Goal: Contribute content: Contribute content

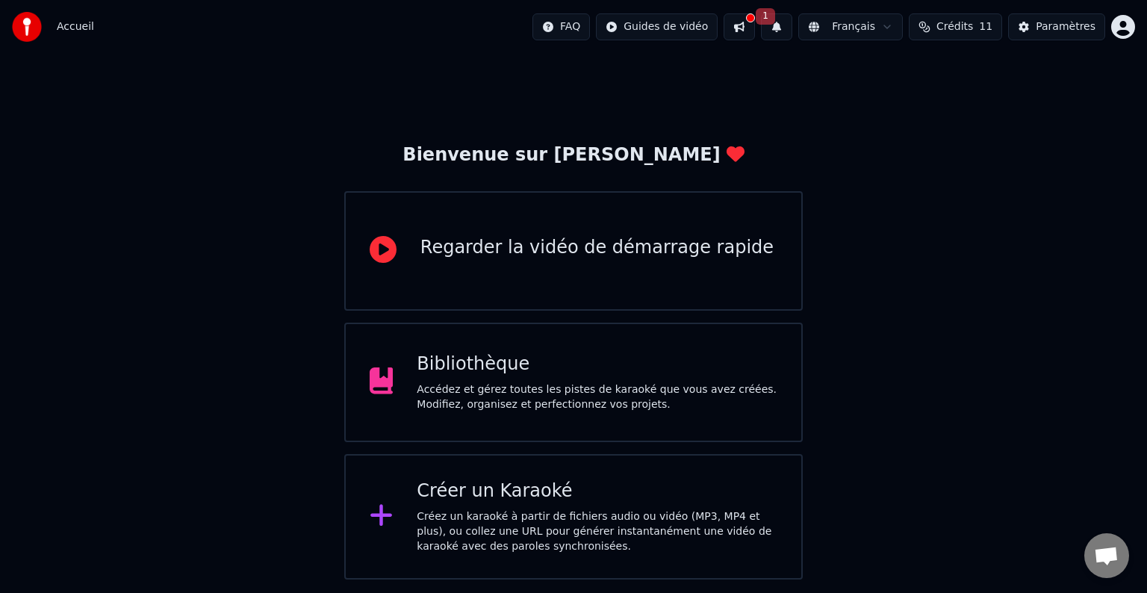
click at [520, 345] on div "Bibliothèque Accédez et gérez toutes les pistes de karaoké que vous avez créées…" at bounding box center [573, 381] width 458 height 119
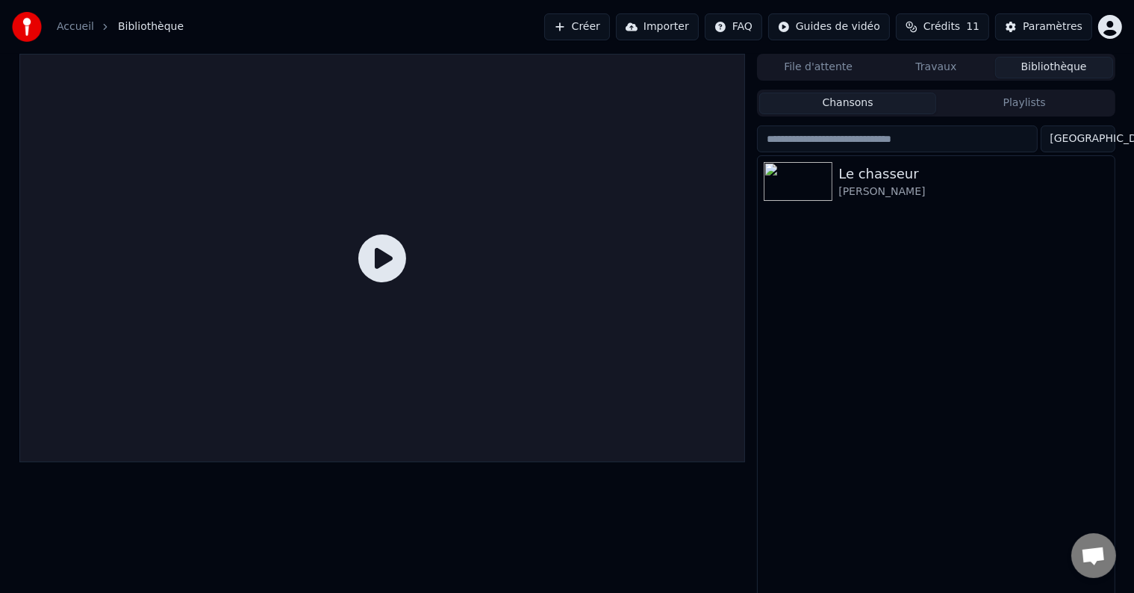
click at [384, 266] on icon at bounding box center [382, 258] width 48 height 48
click at [805, 173] on img at bounding box center [798, 181] width 69 height 39
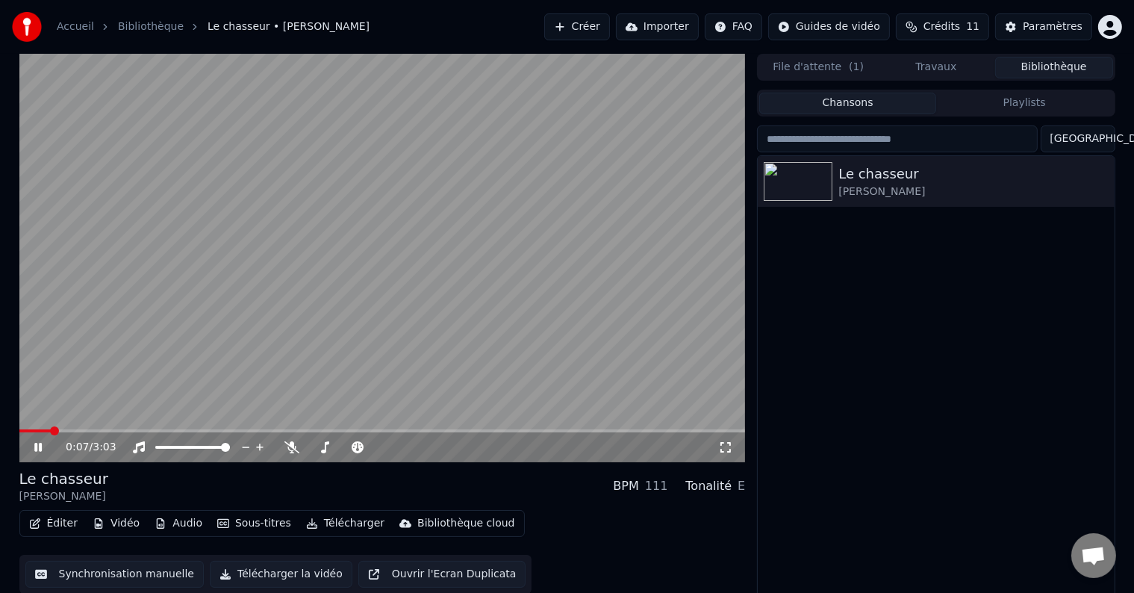
click at [549, 196] on video at bounding box center [382, 258] width 726 height 408
click at [19, 426] on span at bounding box center [23, 430] width 9 height 9
click at [37, 447] on icon at bounding box center [38, 447] width 9 height 10
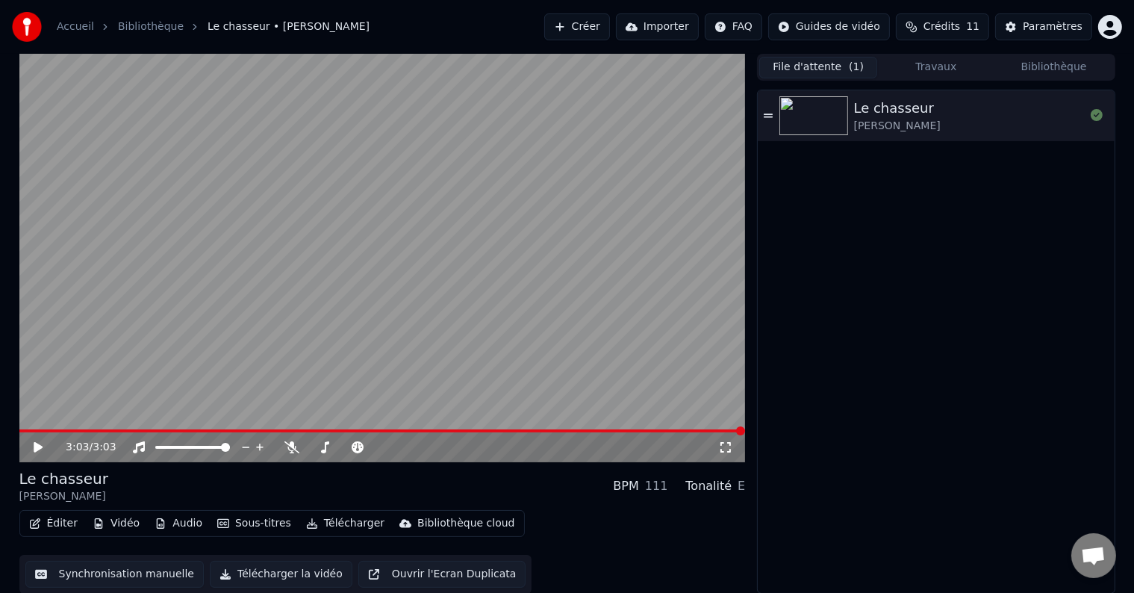
click at [826, 70] on button "File d'attente ( 1 )" at bounding box center [818, 68] width 118 height 22
click at [827, 122] on img at bounding box center [813, 115] width 69 height 39
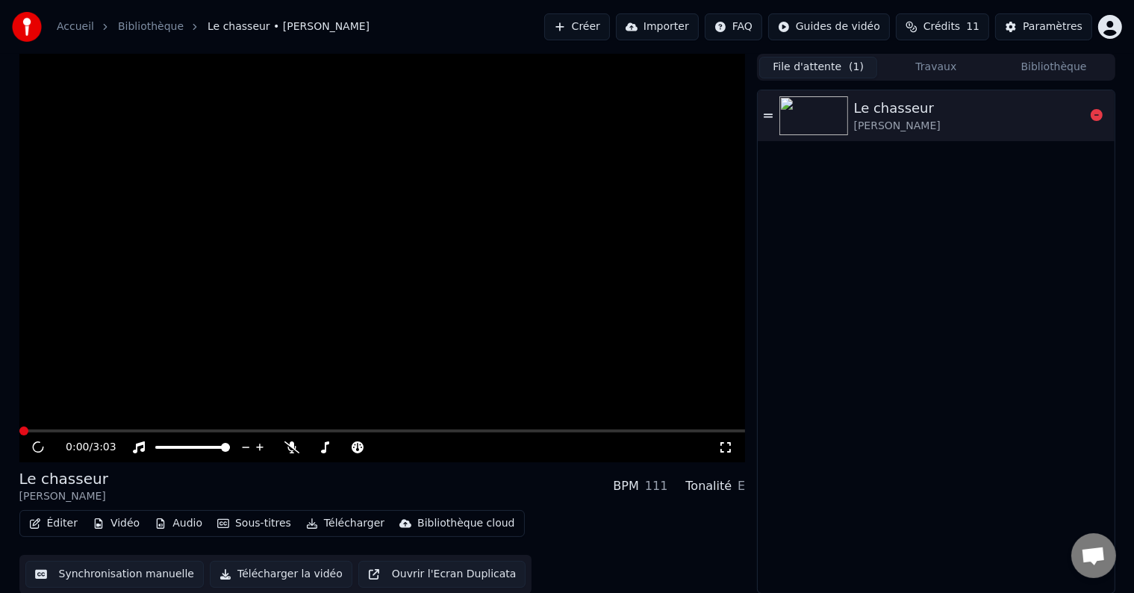
click at [827, 122] on img at bounding box center [813, 115] width 69 height 39
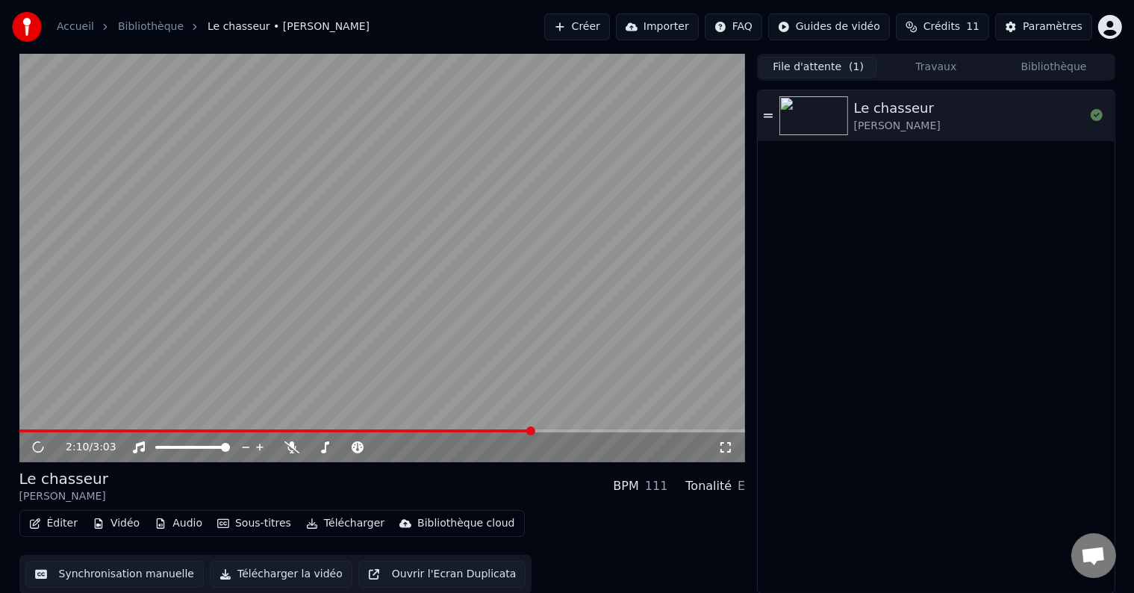
click at [532, 431] on span at bounding box center [530, 430] width 9 height 9
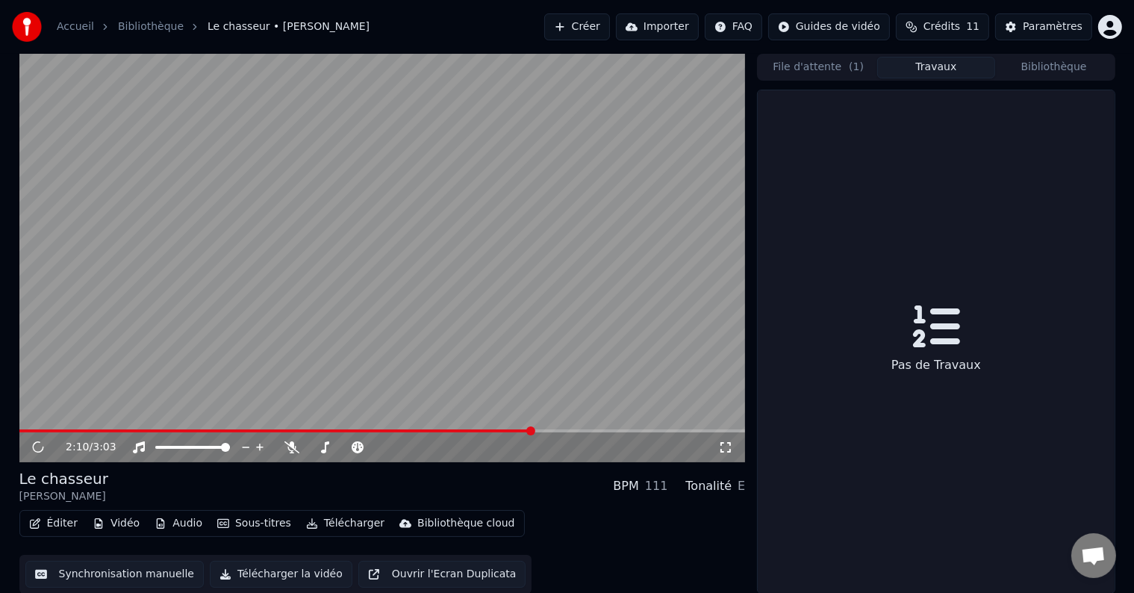
click at [930, 66] on button "Travaux" at bounding box center [936, 68] width 118 height 22
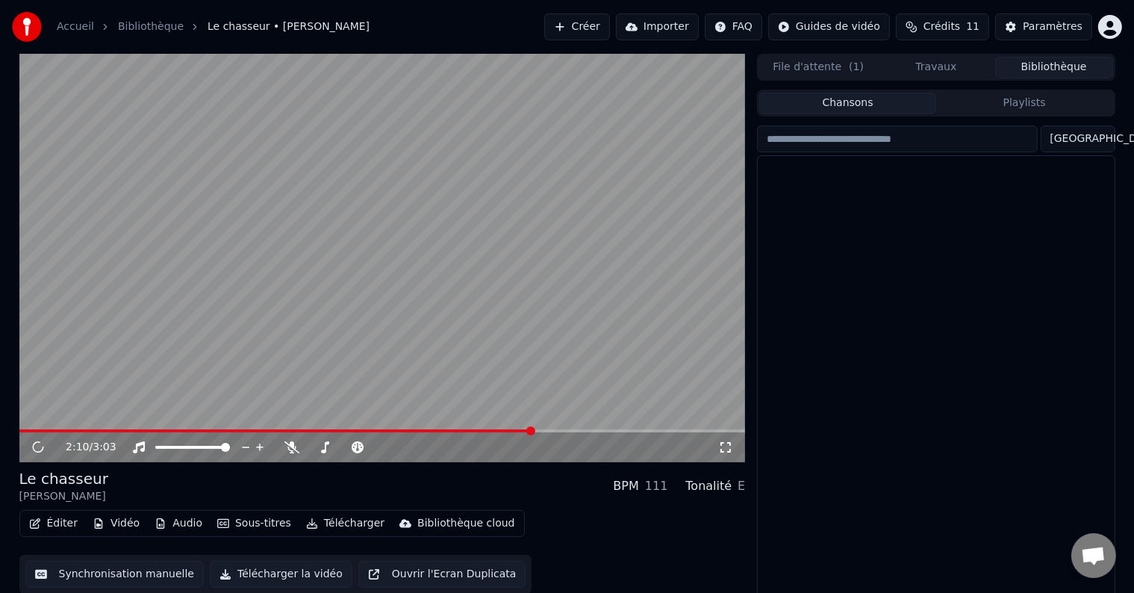
click at [1045, 66] on button "Bibliothèque" at bounding box center [1054, 68] width 118 height 22
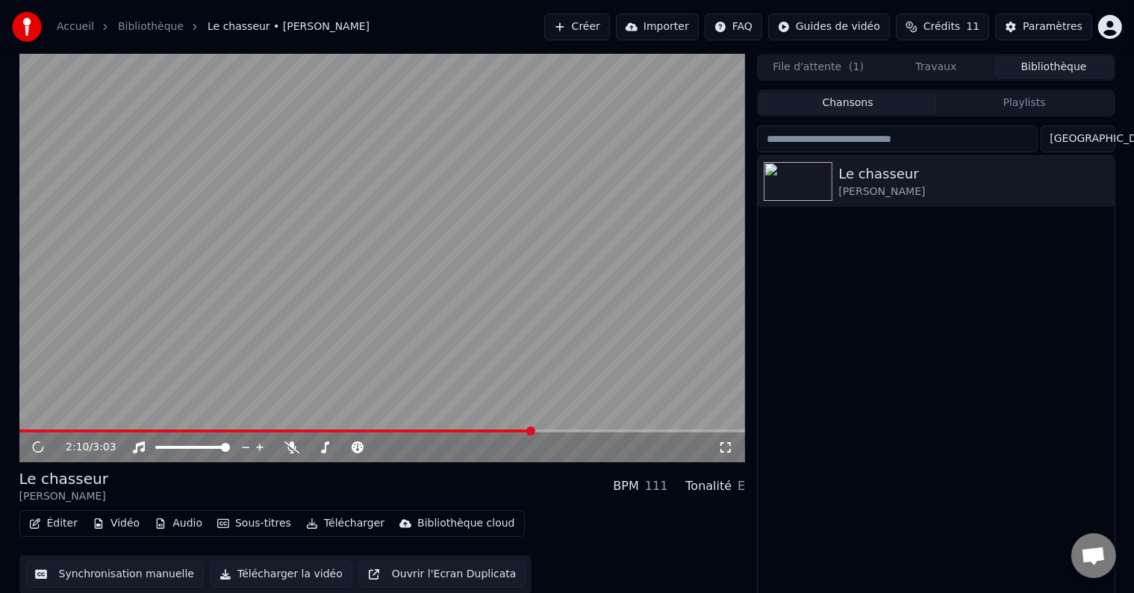
click at [827, 64] on button "File d'attente ( 1 )" at bounding box center [818, 68] width 118 height 22
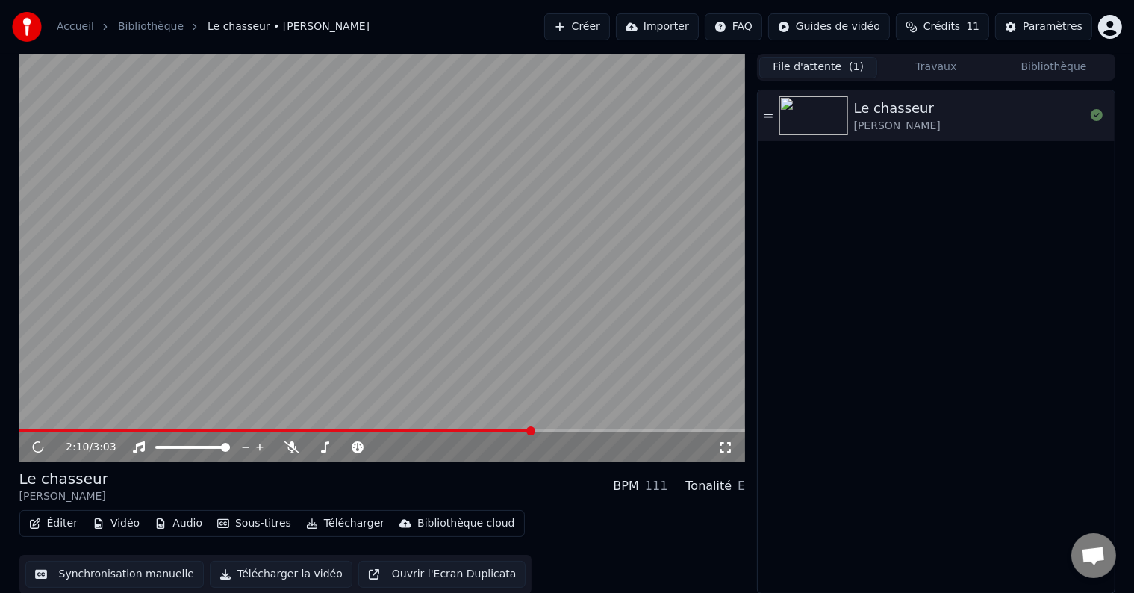
click at [636, 484] on div "BPM" at bounding box center [625, 486] width 25 height 18
click at [730, 490] on div "Tonalité" at bounding box center [708, 486] width 46 height 18
click at [1093, 555] on span "Ouvrir le chat" at bounding box center [1093, 556] width 25 height 21
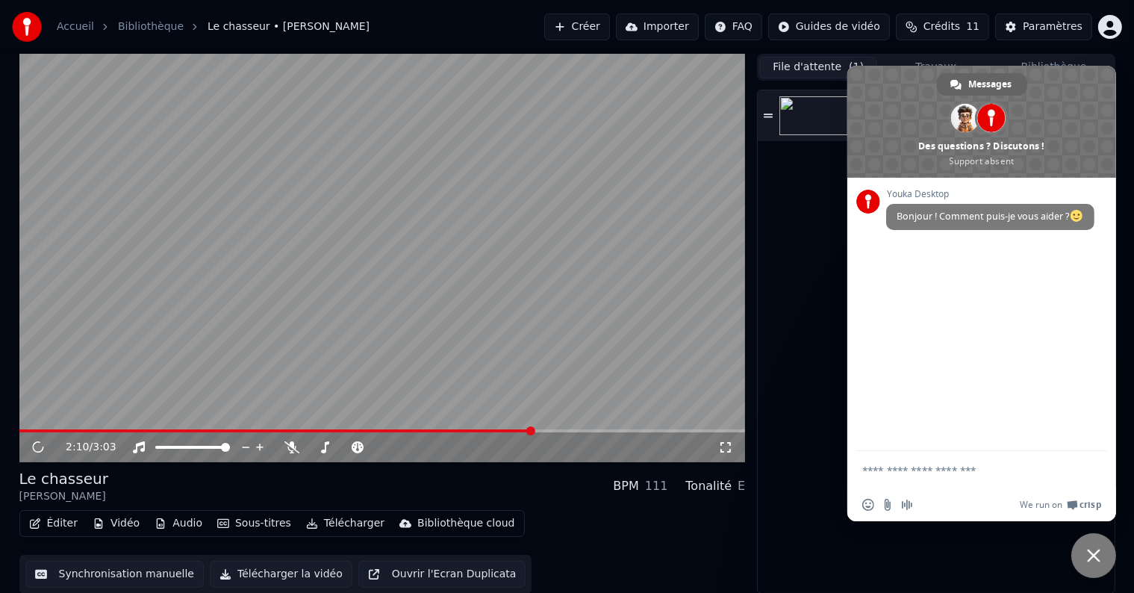
click at [815, 213] on div "Le chasseur [PERSON_NAME]" at bounding box center [936, 341] width 356 height 502
click at [1095, 549] on span "Fermer le chat" at bounding box center [1093, 555] width 13 height 13
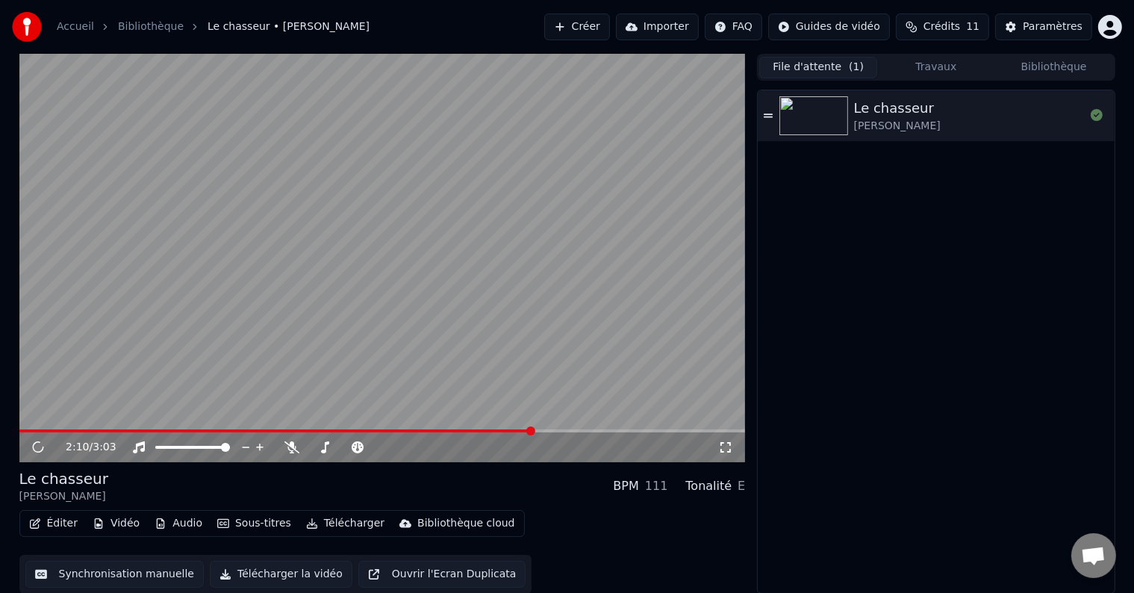
click at [1095, 549] on span "Ouvrir le chat" at bounding box center [1093, 556] width 25 height 21
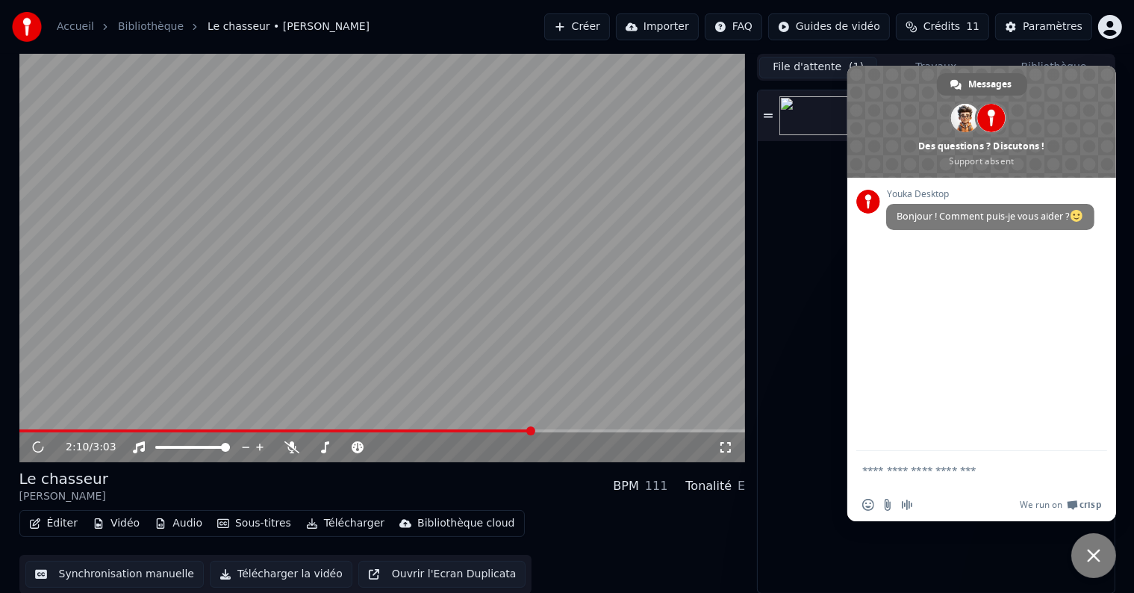
click at [943, 469] on textarea "Entrez votre message..." at bounding box center [965, 470] width 206 height 13
type textarea "**********"
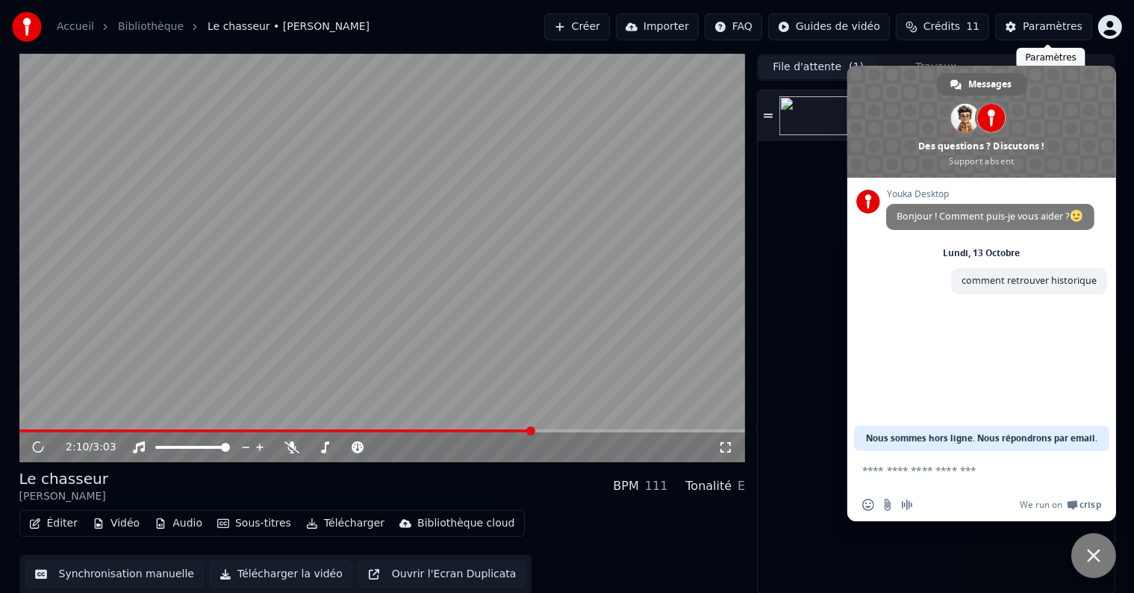
click at [1042, 31] on div "Paramètres" at bounding box center [1053, 26] width 60 height 15
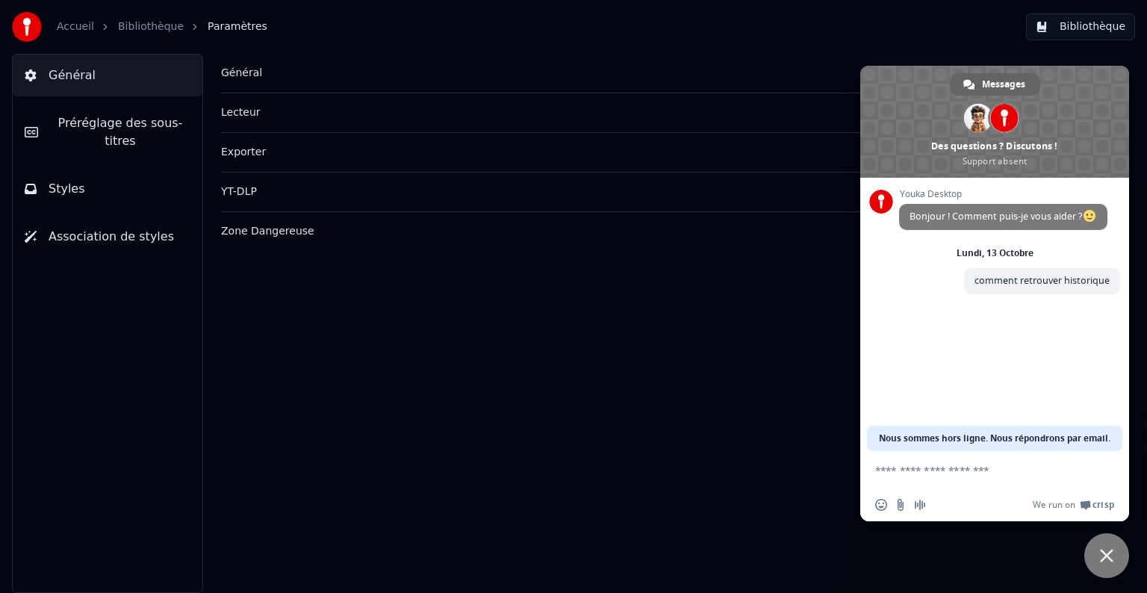
click at [1103, 547] on span "Fermer le chat" at bounding box center [1106, 555] width 45 height 45
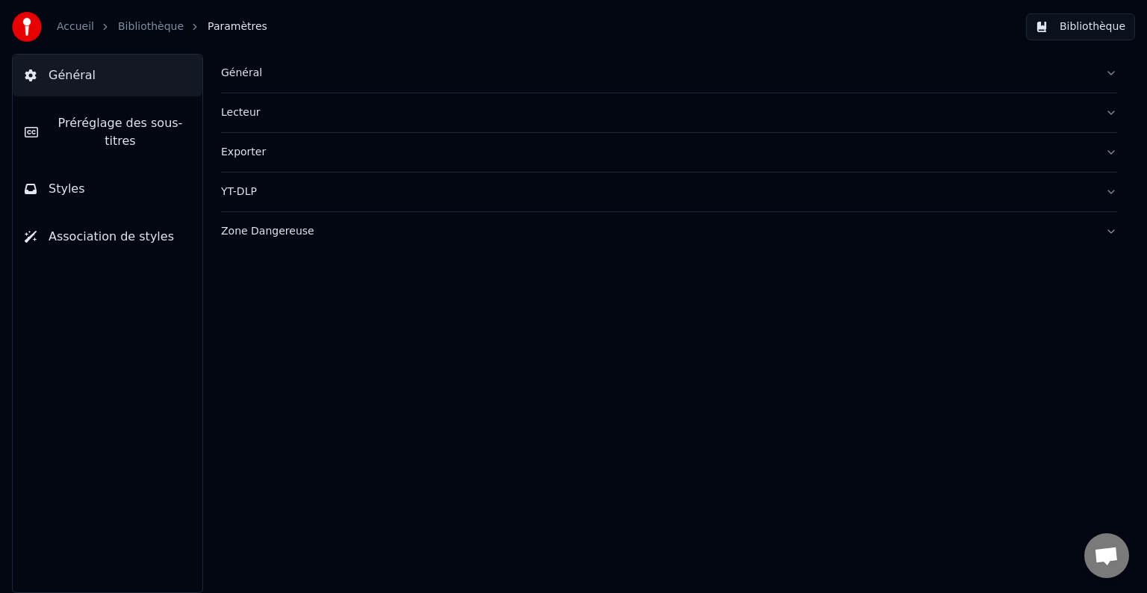
click at [1077, 22] on button "Bibliothèque" at bounding box center [1080, 26] width 109 height 27
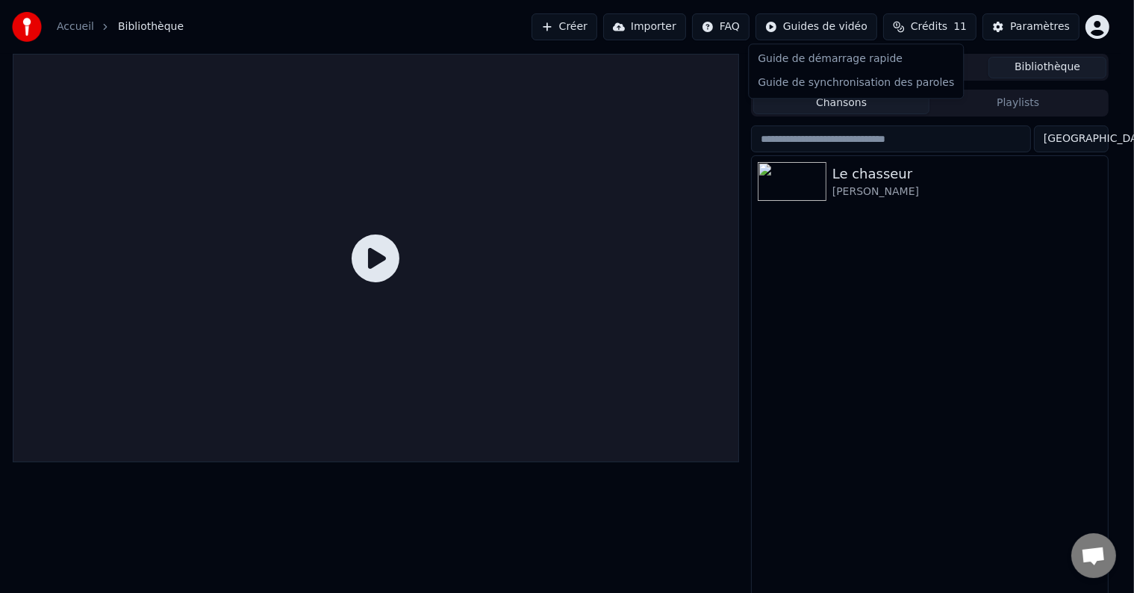
click at [842, 20] on html "Accueil Bibliothèque Créer Importer FAQ Guides de vidéo Crédits 11 Paramètres F…" at bounding box center [567, 296] width 1134 height 593
click at [698, 30] on html "Accueil Bibliothèque Créer Importer FAQ Guides de vidéo Crédits 11 Paramètres F…" at bounding box center [573, 296] width 1147 height 593
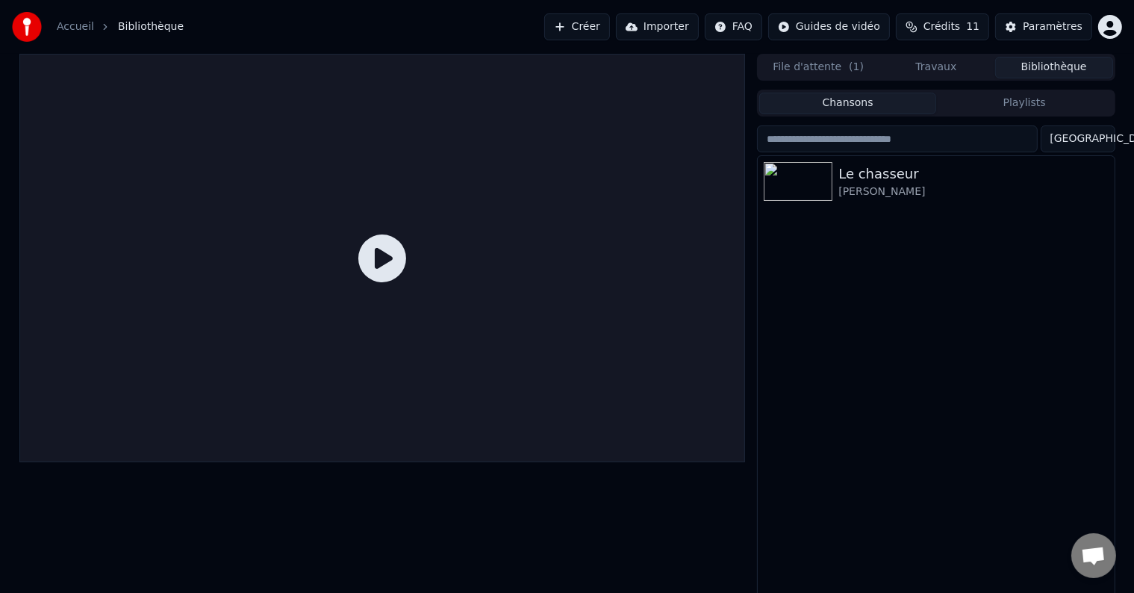
click at [1099, 140] on html "Accueil Bibliothèque Créer Importer FAQ Guides de vidéo Crédits 11 Paramètres F…" at bounding box center [567, 296] width 1134 height 593
click at [1100, 183] on icon "button" at bounding box center [1101, 181] width 15 height 12
click at [919, 317] on div "Le chasseur [PERSON_NAME]" at bounding box center [936, 377] width 356 height 443
click at [891, 140] on input "search" at bounding box center [897, 138] width 280 height 27
click at [1015, 99] on button "Playlists" at bounding box center [1024, 104] width 177 height 22
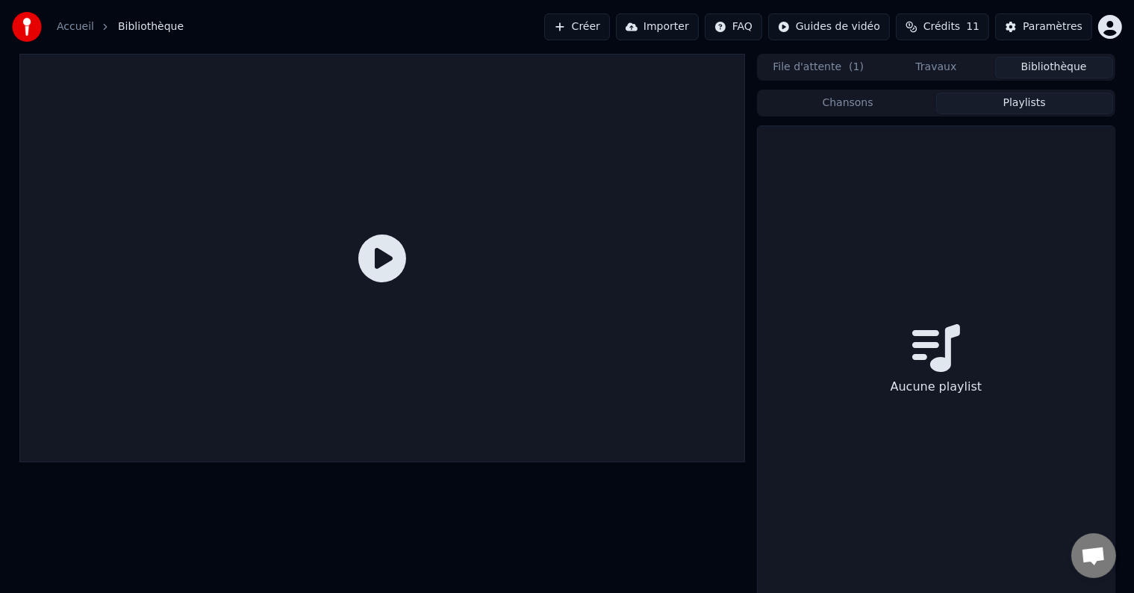
click at [911, 105] on button "Chansons" at bounding box center [847, 104] width 177 height 22
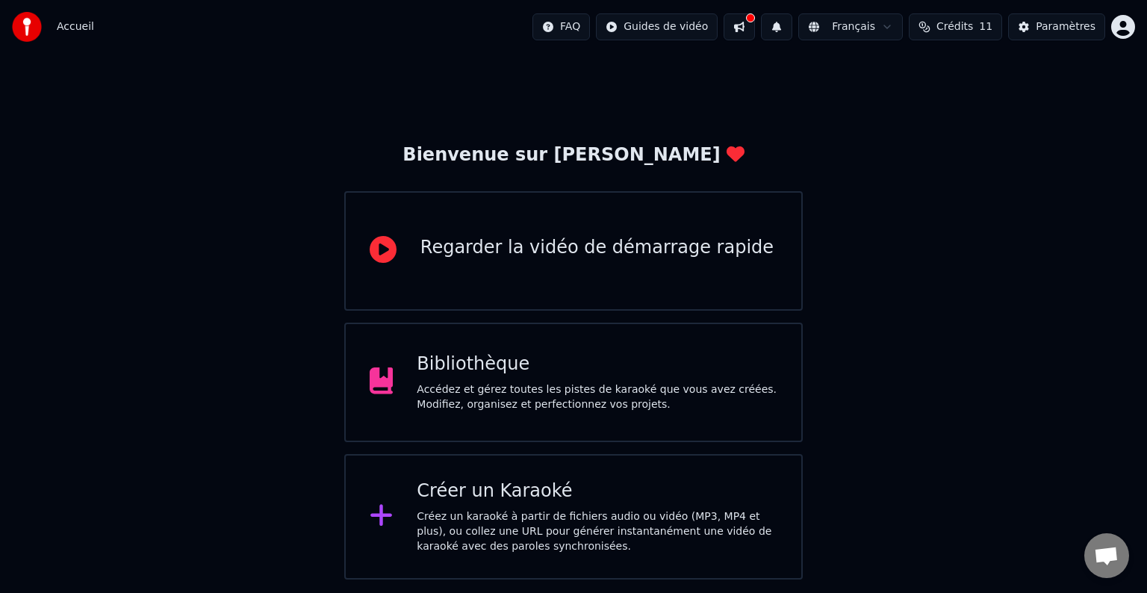
click at [690, 391] on div "Accédez et gérez toutes les pistes de karaoké que vous avez créées. Modifiez, o…" at bounding box center [597, 397] width 361 height 30
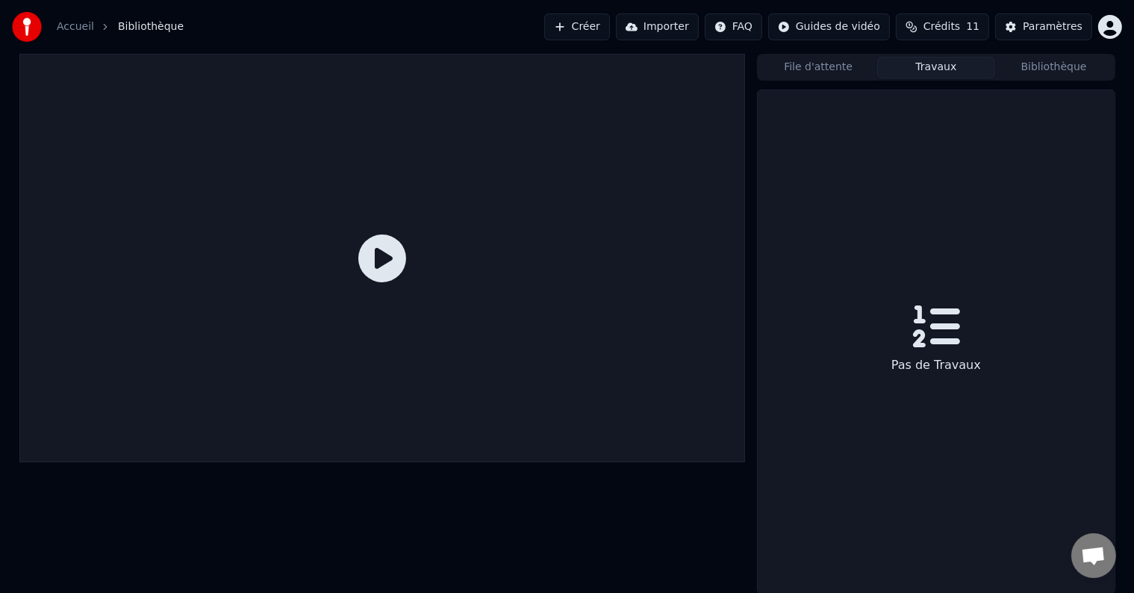
click at [917, 69] on button "Travaux" at bounding box center [936, 68] width 118 height 22
click at [920, 370] on div "Pas de Travaux" at bounding box center [936, 365] width 102 height 30
click at [818, 75] on button "File d'attente" at bounding box center [818, 68] width 118 height 22
click at [957, 51] on div "Accueil Bibliothèque Créer Importer FAQ Guides de vidéo Crédits 11 Paramètres" at bounding box center [567, 27] width 1134 height 54
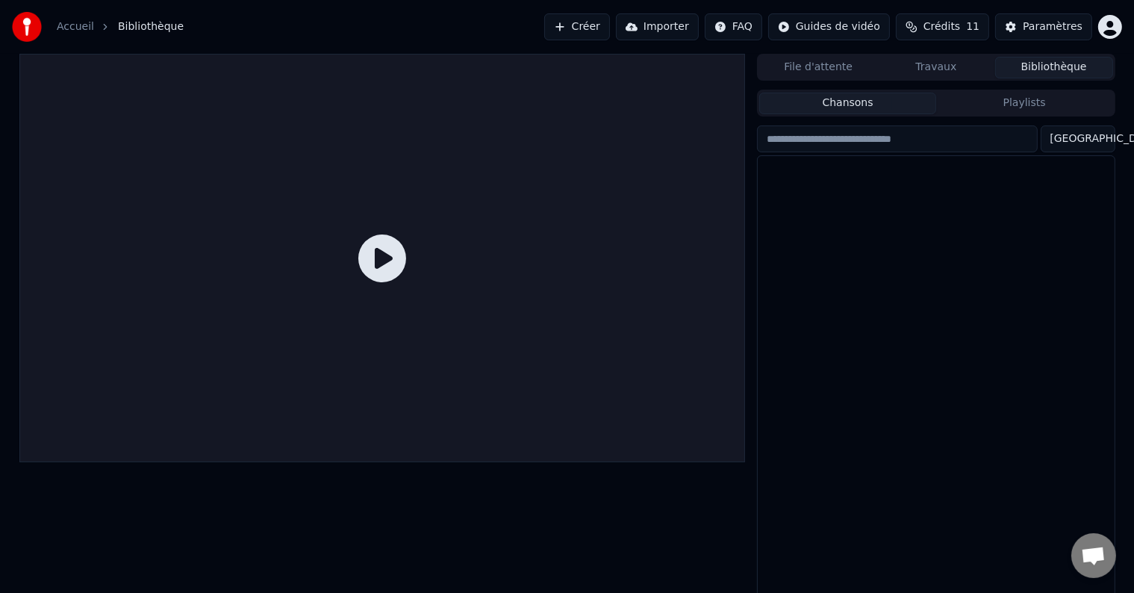
click at [1042, 68] on button "Bibliothèque" at bounding box center [1054, 68] width 118 height 22
click at [939, 31] on span "Crédits" at bounding box center [941, 26] width 37 height 15
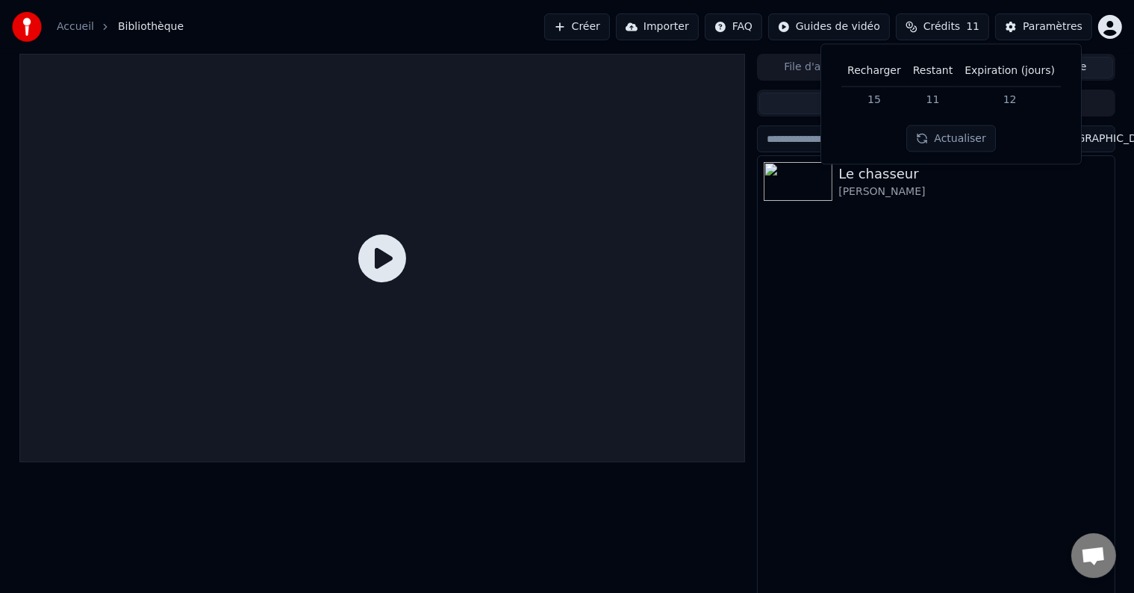
click at [939, 135] on button "Actualiser" at bounding box center [950, 138] width 89 height 27
click at [876, 102] on td "15" at bounding box center [874, 99] width 66 height 27
click at [879, 76] on th "Recharger" at bounding box center [874, 71] width 66 height 30
click at [884, 72] on th "Recharger" at bounding box center [874, 71] width 66 height 30
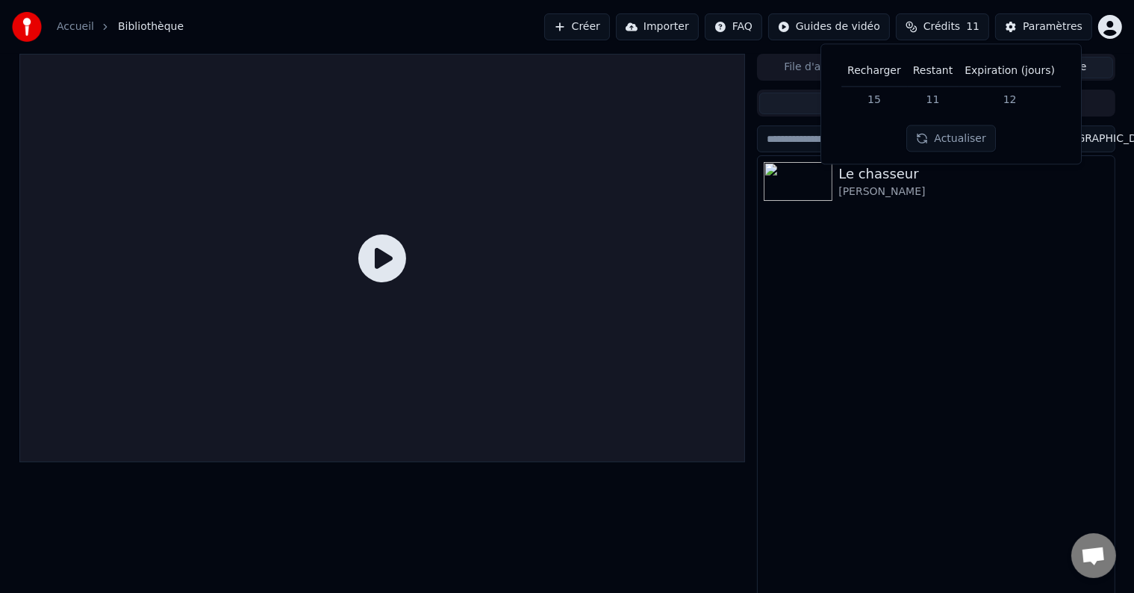
click at [1045, 66] on th "Expiration (jours)" at bounding box center [1010, 71] width 102 height 30
click at [954, 100] on td "11" at bounding box center [933, 99] width 52 height 27
click at [946, 134] on button "Actualiser" at bounding box center [950, 138] width 89 height 27
click at [806, 181] on img at bounding box center [798, 181] width 69 height 39
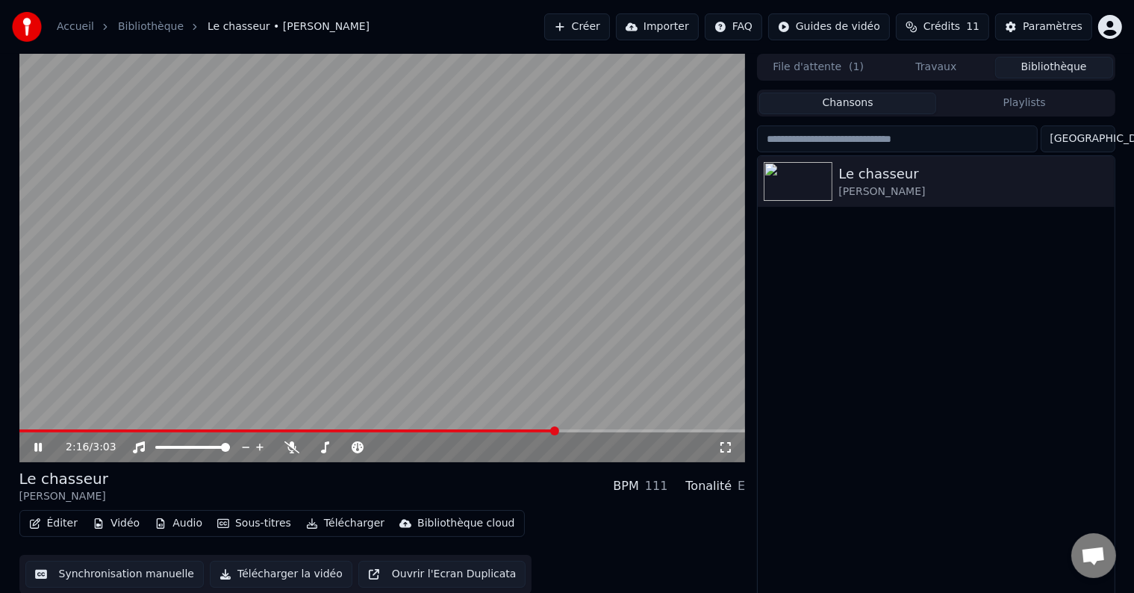
click at [558, 433] on span at bounding box center [554, 430] width 9 height 9
click at [645, 434] on span at bounding box center [640, 430] width 9 height 9
click at [543, 317] on video at bounding box center [382, 258] width 726 height 408
click at [116, 574] on button "Synchronisation manuelle" at bounding box center [114, 574] width 179 height 27
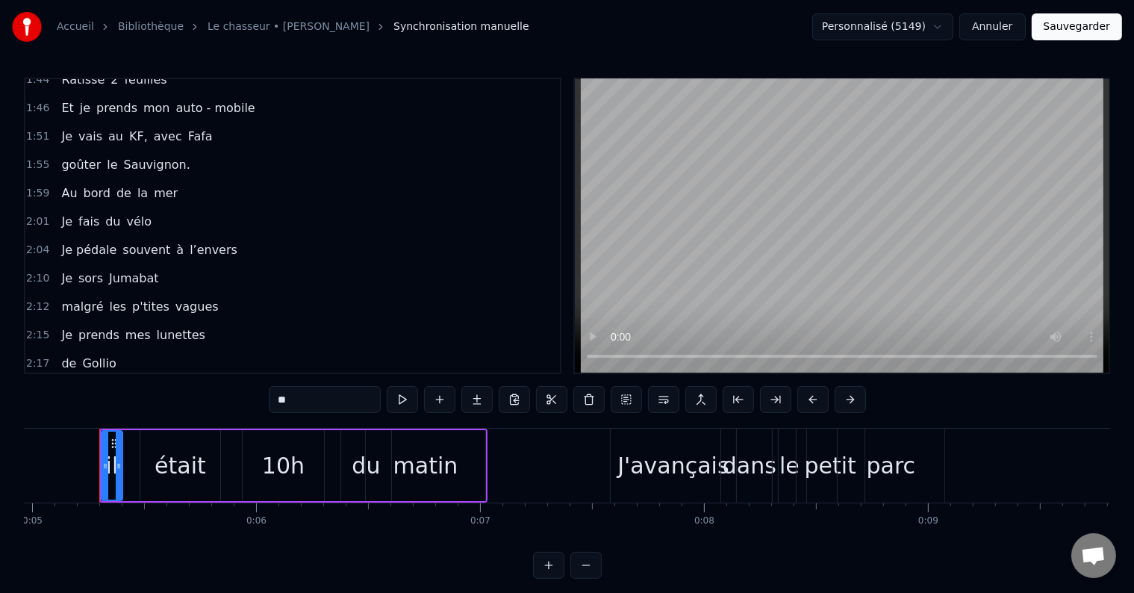
scroll to position [860, 0]
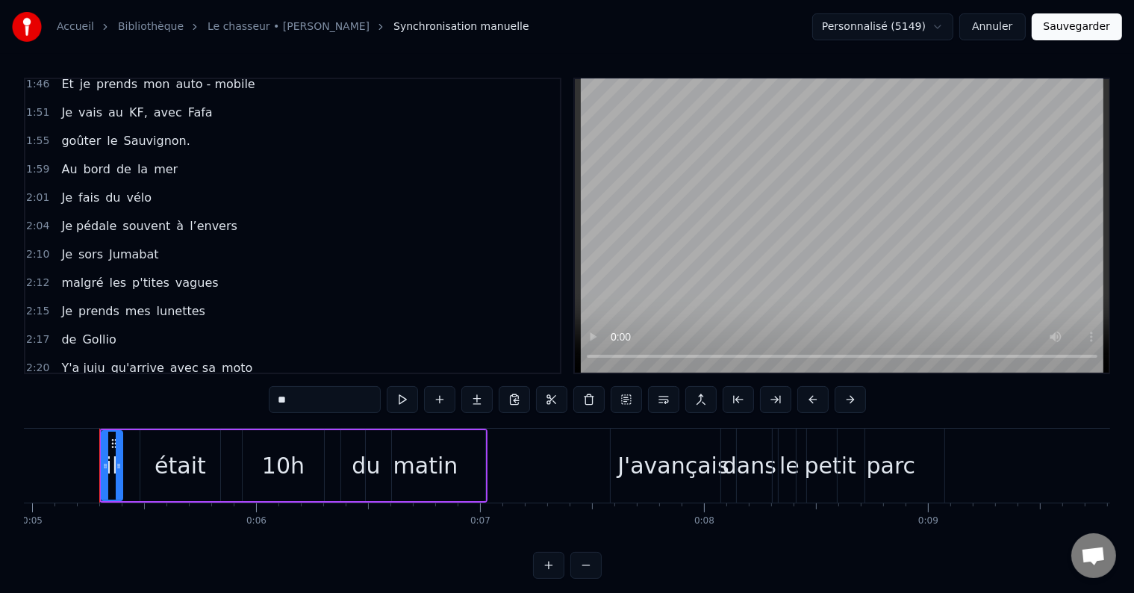
click at [267, 382] on div "2:26 On va pêcher plein de maquereaux" at bounding box center [292, 396] width 534 height 28
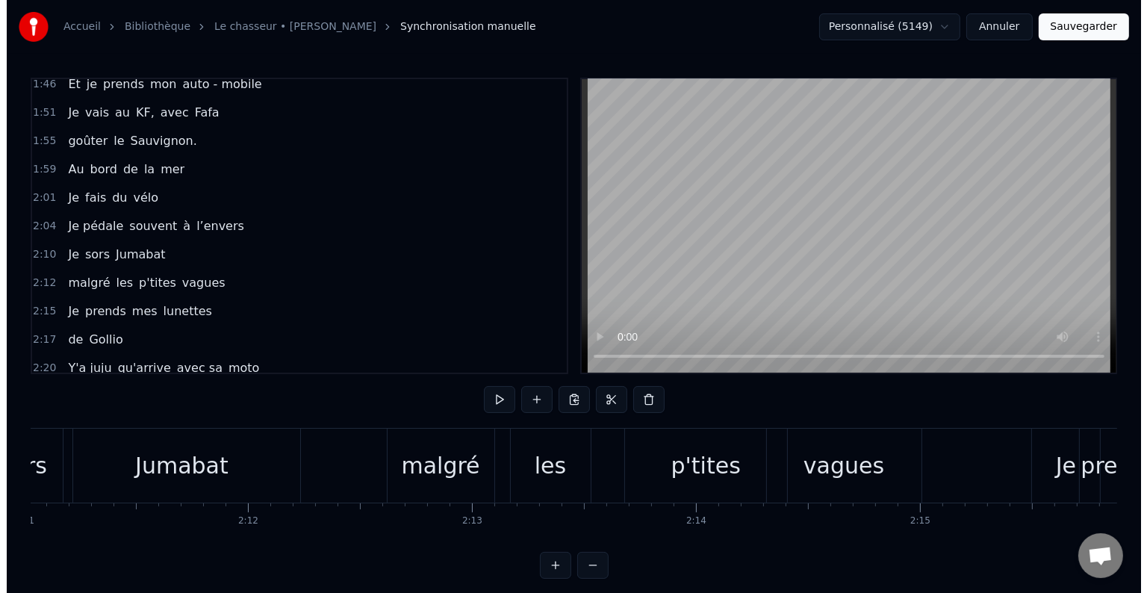
scroll to position [0, 32694]
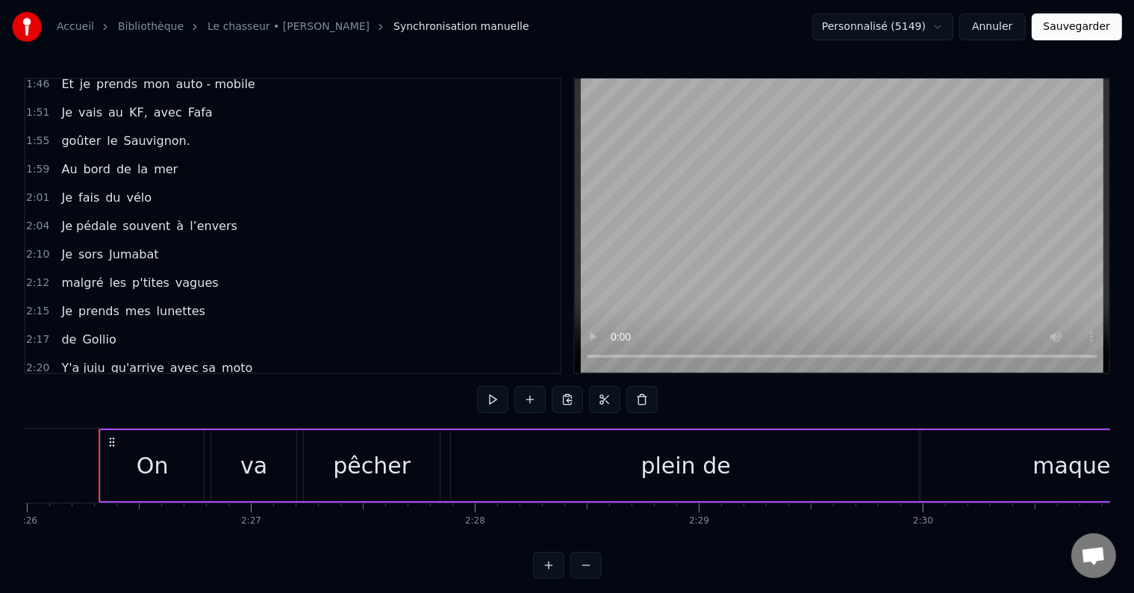
click at [152, 31] on link "Bibliothèque" at bounding box center [151, 26] width 66 height 15
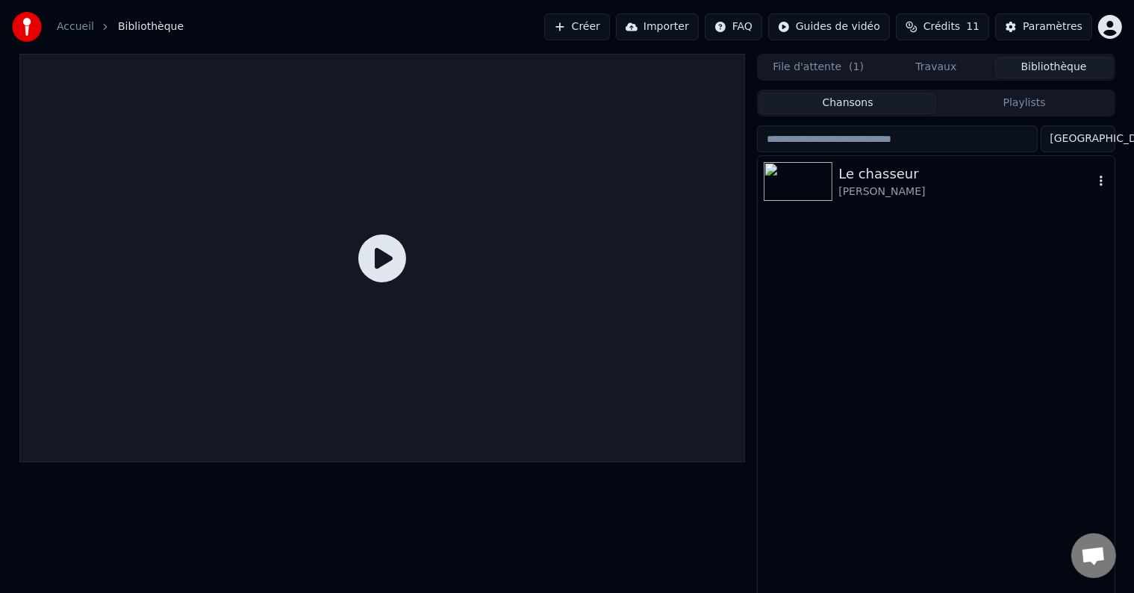
click at [798, 180] on img at bounding box center [798, 181] width 69 height 39
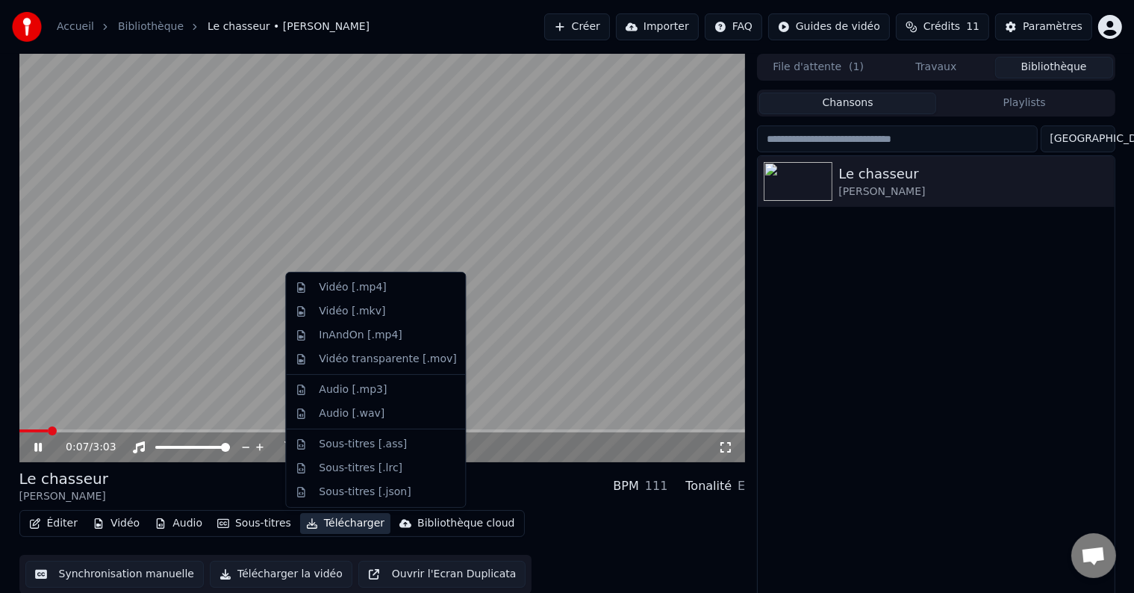
click at [320, 525] on button "Télécharger" at bounding box center [345, 523] width 90 height 21
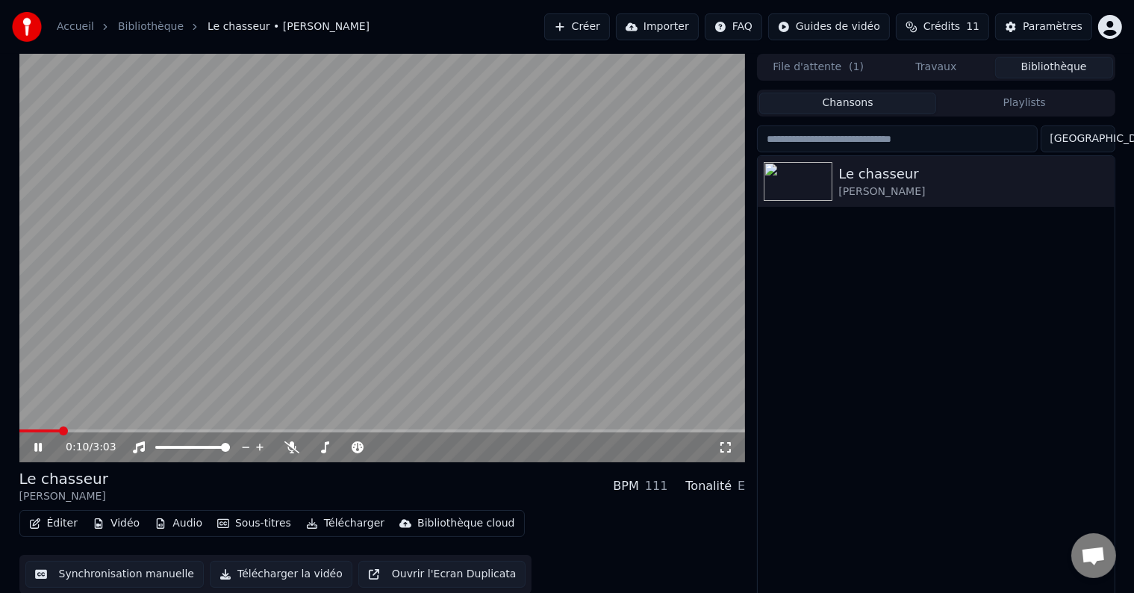
click at [914, 275] on div "Le chasseur [PERSON_NAME]" at bounding box center [936, 377] width 356 height 443
click at [430, 247] on video at bounding box center [382, 258] width 726 height 408
click at [956, 22] on span "Crédits" at bounding box center [941, 26] width 37 height 15
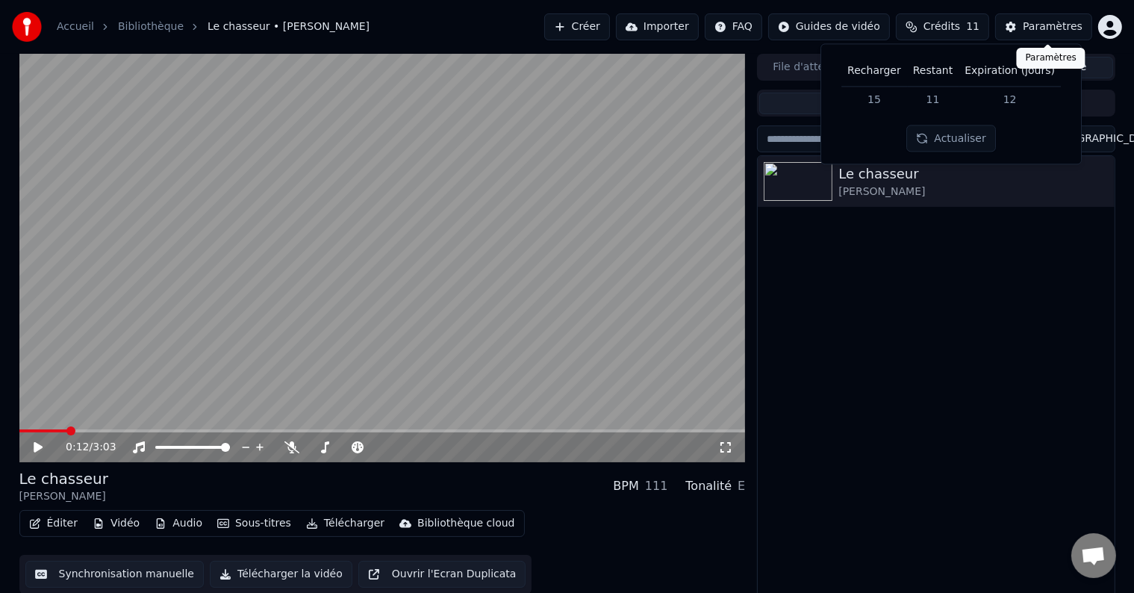
click at [1074, 24] on div "Paramètres" at bounding box center [1053, 26] width 60 height 15
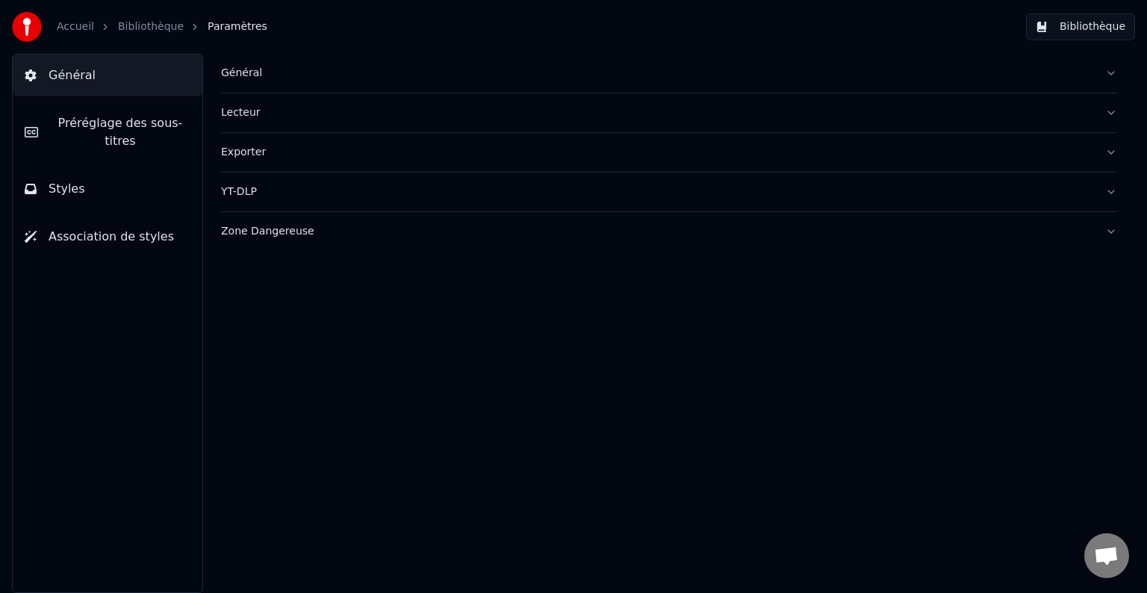
click at [144, 117] on span "Préréglage des sous-titres" at bounding box center [120, 132] width 140 height 36
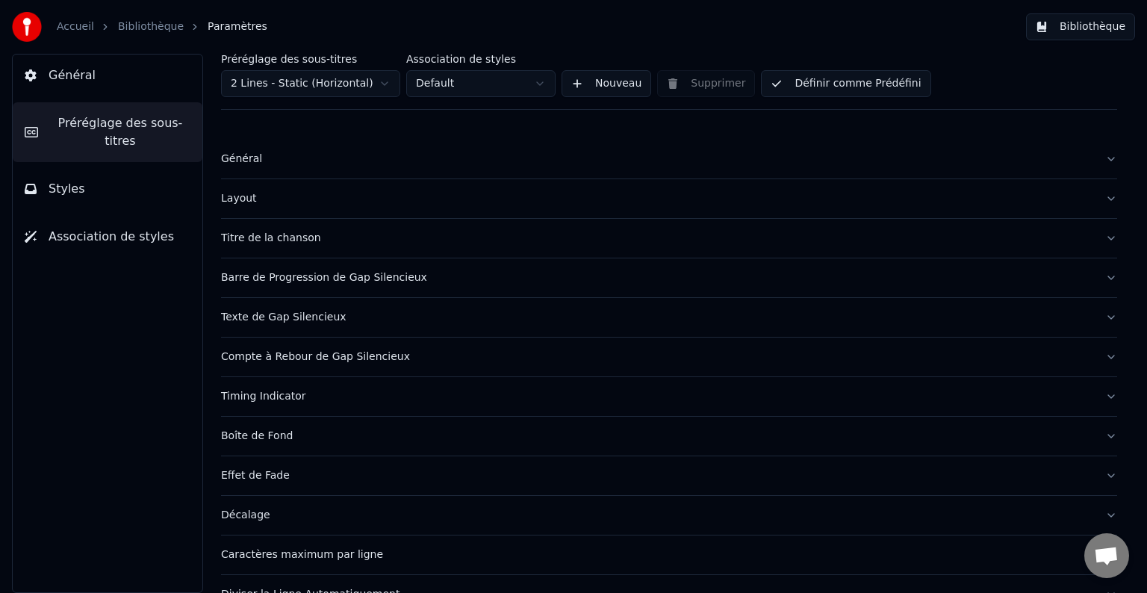
scroll to position [70, 0]
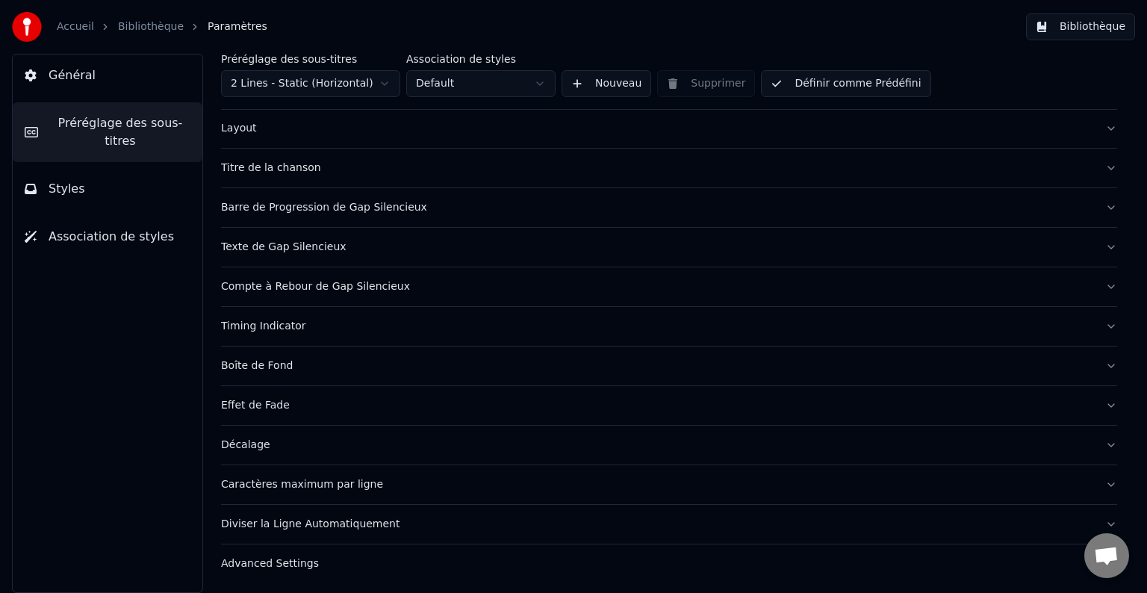
click at [1027, 565] on div "Advanced Settings" at bounding box center [657, 563] width 872 height 15
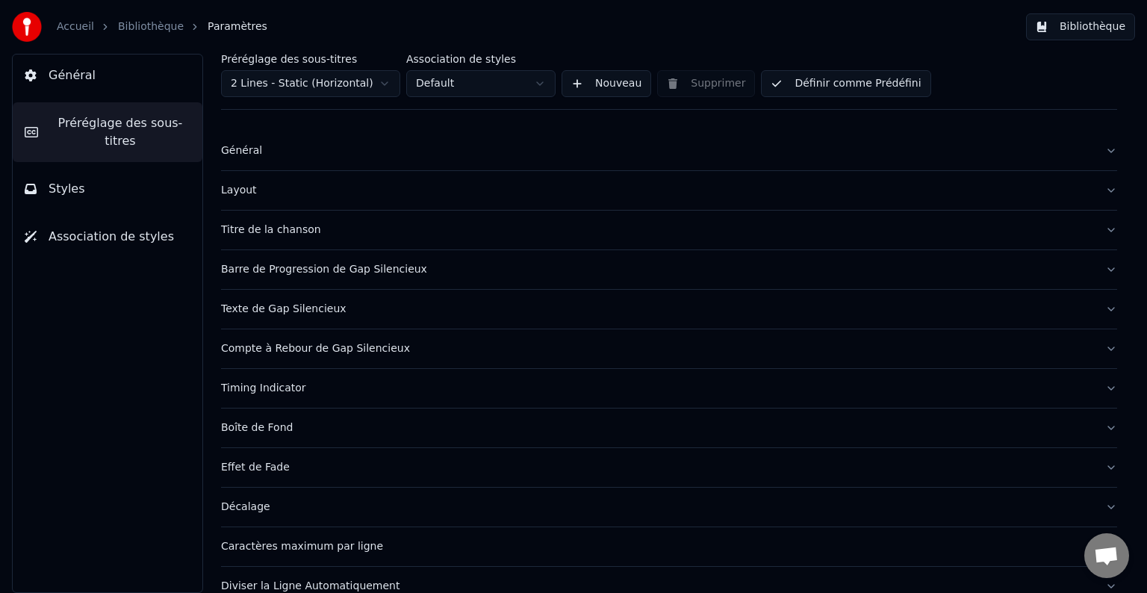
scroll to position [0, 0]
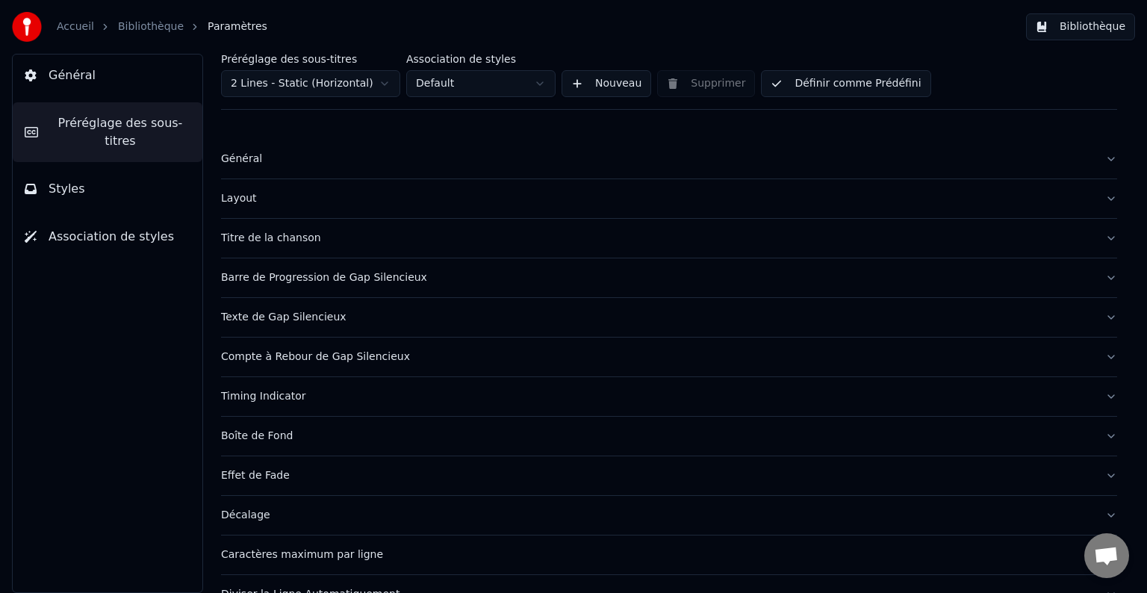
click at [1099, 236] on button "Titre de la chanson" at bounding box center [669, 238] width 896 height 39
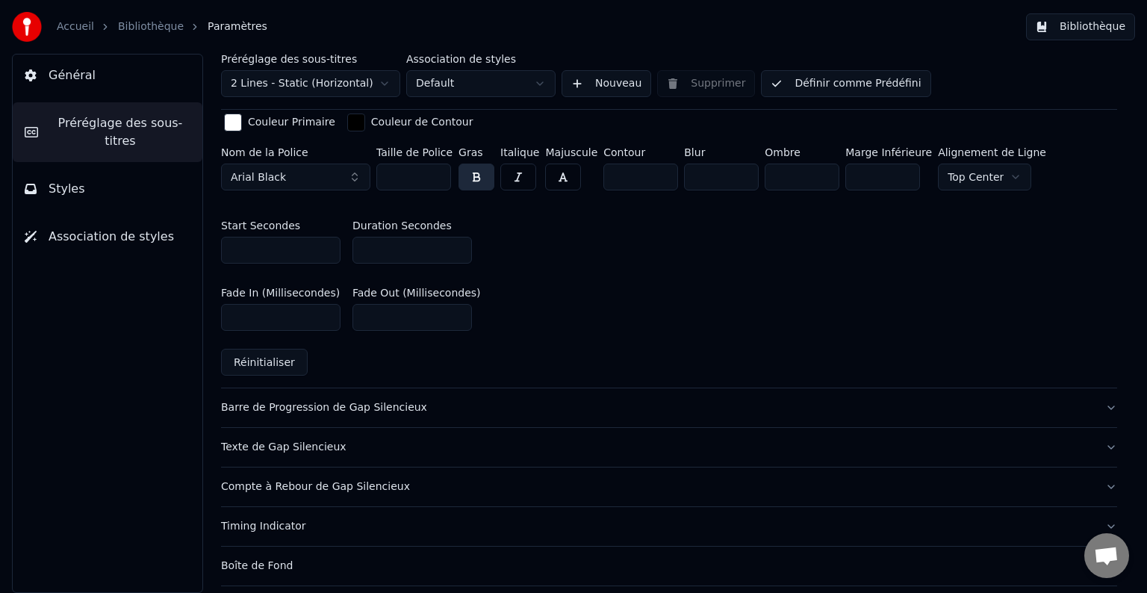
scroll to position [618, 0]
click at [32, 184] on icon at bounding box center [31, 189] width 12 height 10
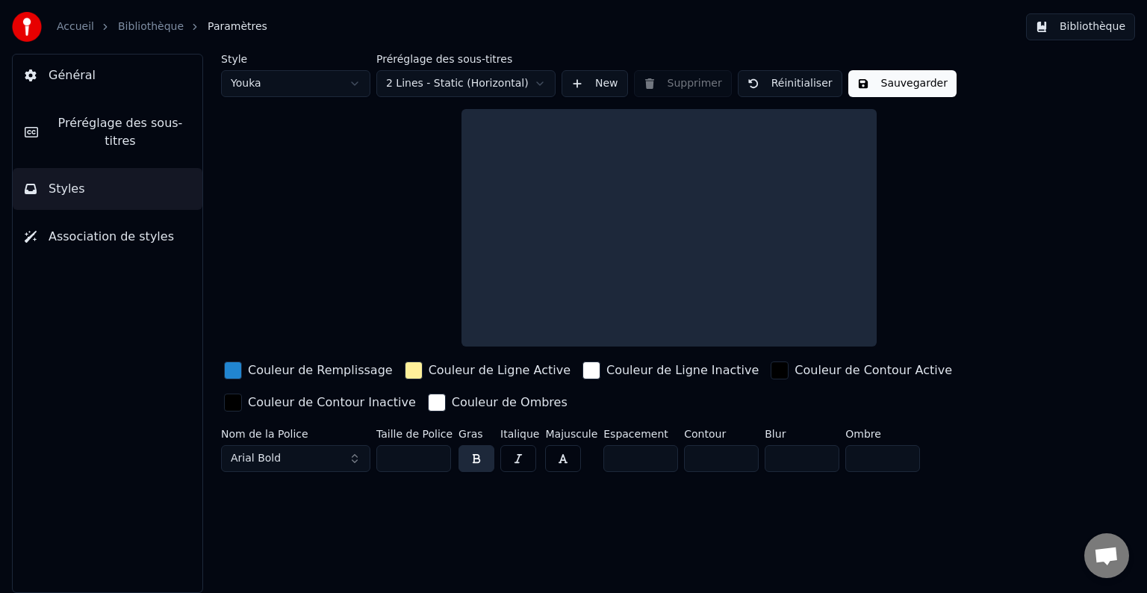
scroll to position [0, 0]
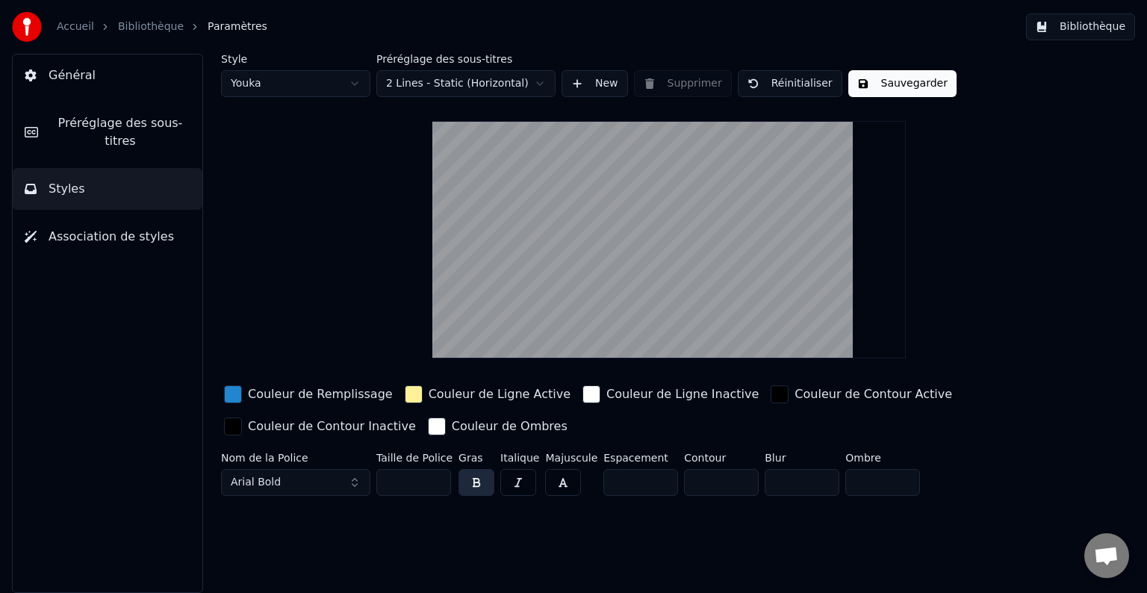
click at [46, 93] on button "Général" at bounding box center [108, 75] width 190 height 42
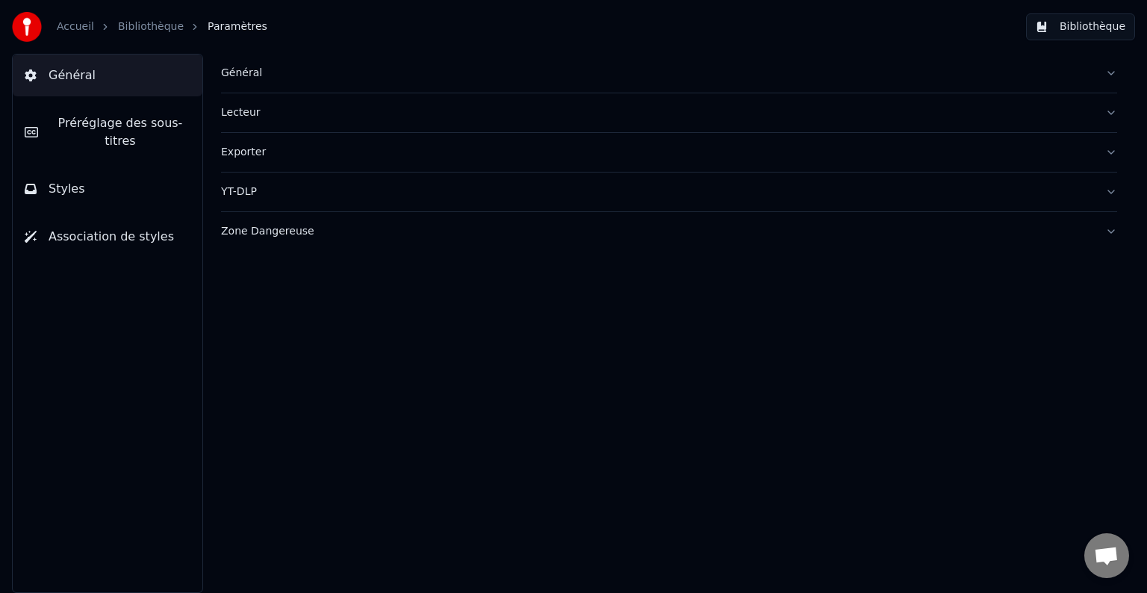
click at [1115, 188] on button "YT-DLP" at bounding box center [669, 191] width 896 height 39
click at [1109, 146] on button "Exporter" at bounding box center [669, 152] width 896 height 39
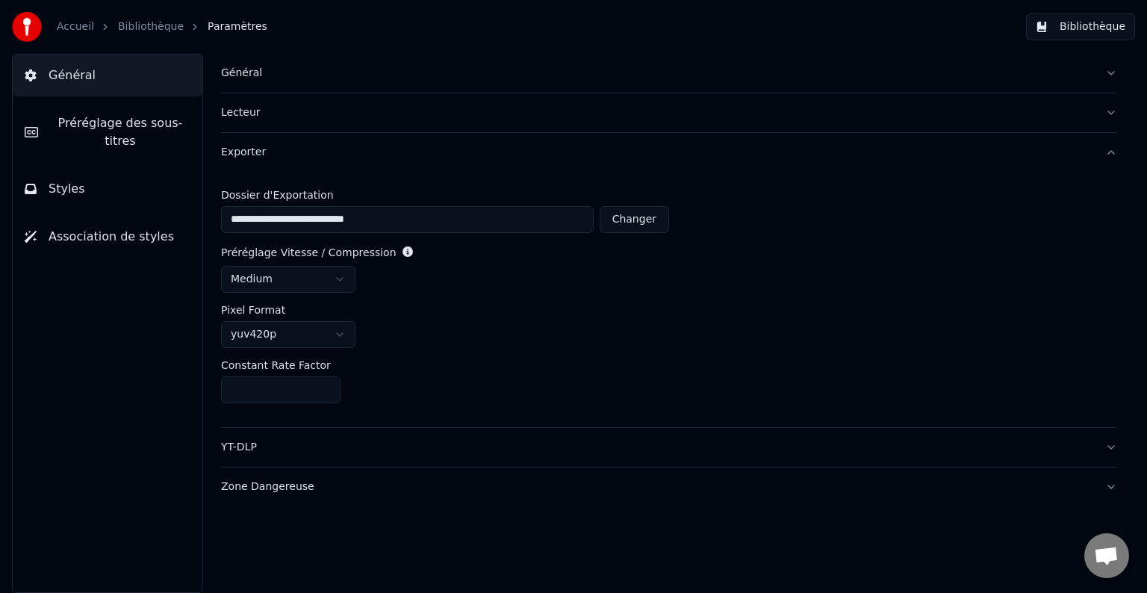
click at [1111, 116] on button "Lecteur" at bounding box center [669, 112] width 896 height 39
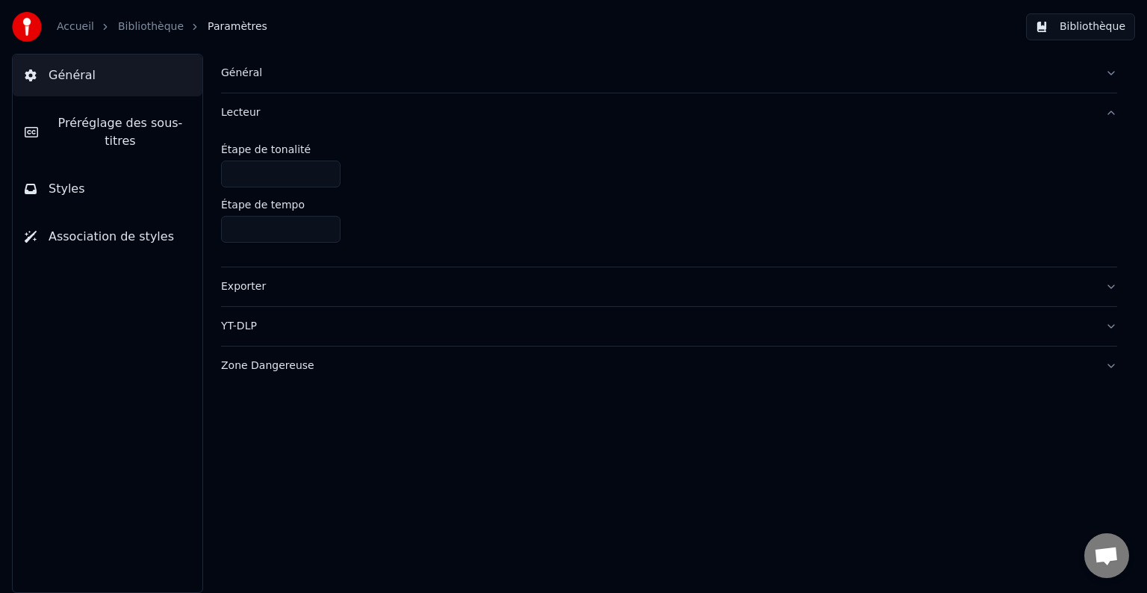
click at [1111, 65] on button "Général" at bounding box center [669, 73] width 896 height 39
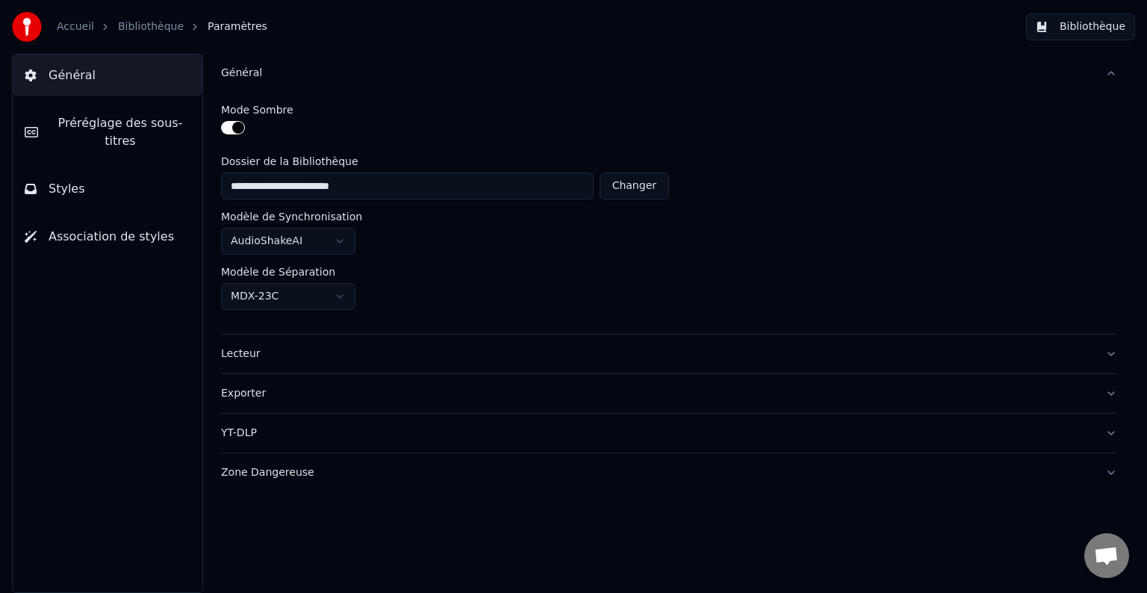
click at [1108, 470] on button "Zone Dangereuse" at bounding box center [669, 472] width 896 height 39
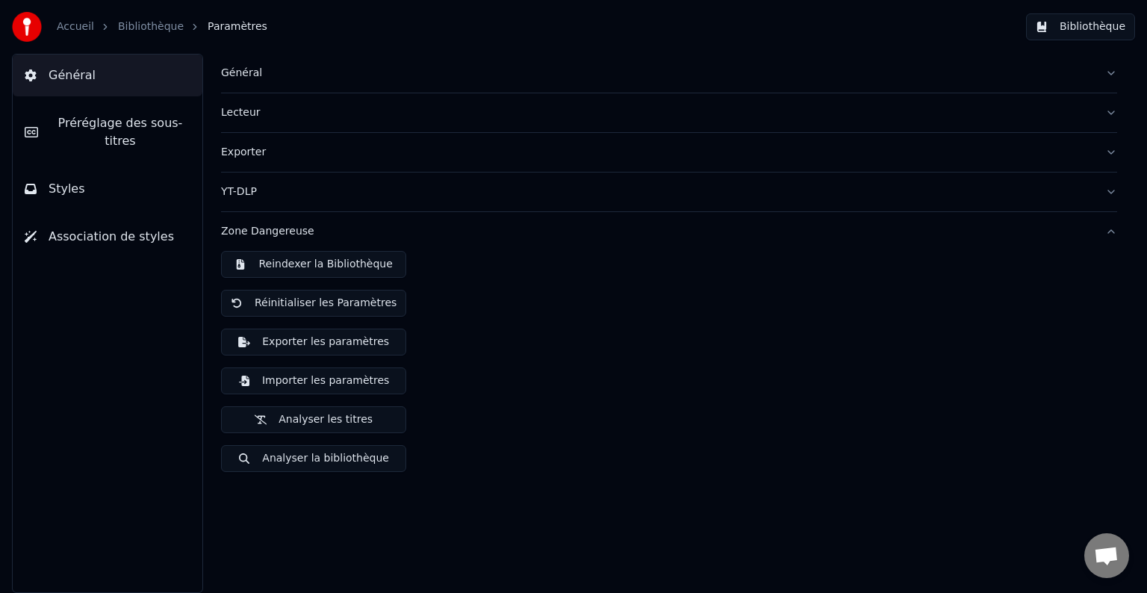
click at [338, 458] on button "Analyser la bibliothèque" at bounding box center [313, 458] width 185 height 27
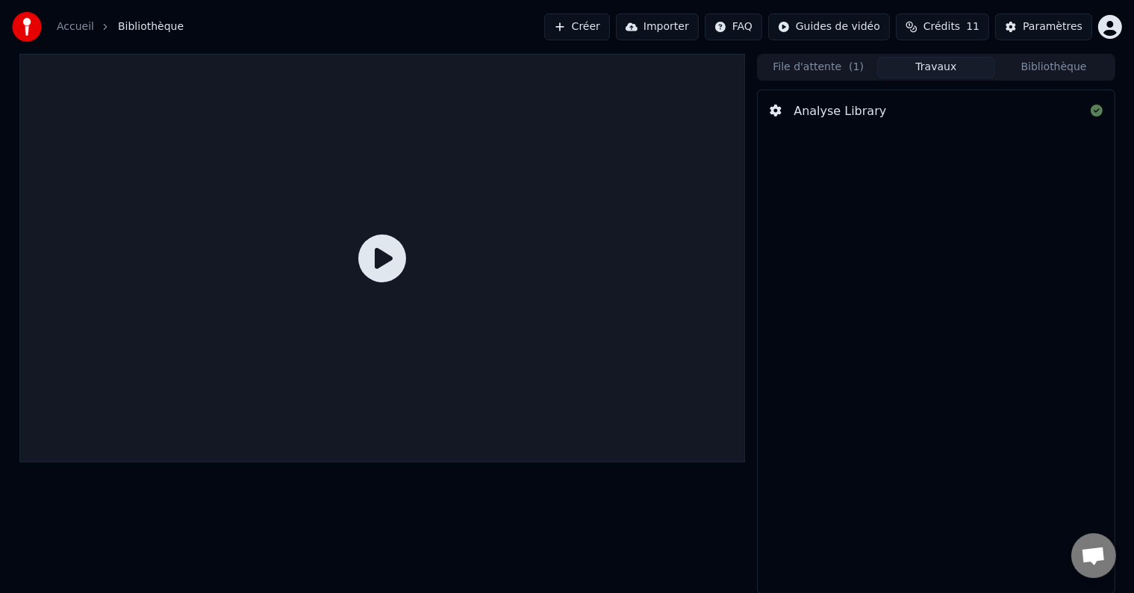
click at [396, 267] on icon at bounding box center [382, 258] width 48 height 48
click at [833, 70] on button "File d'attente ( 1 )" at bounding box center [818, 68] width 118 height 22
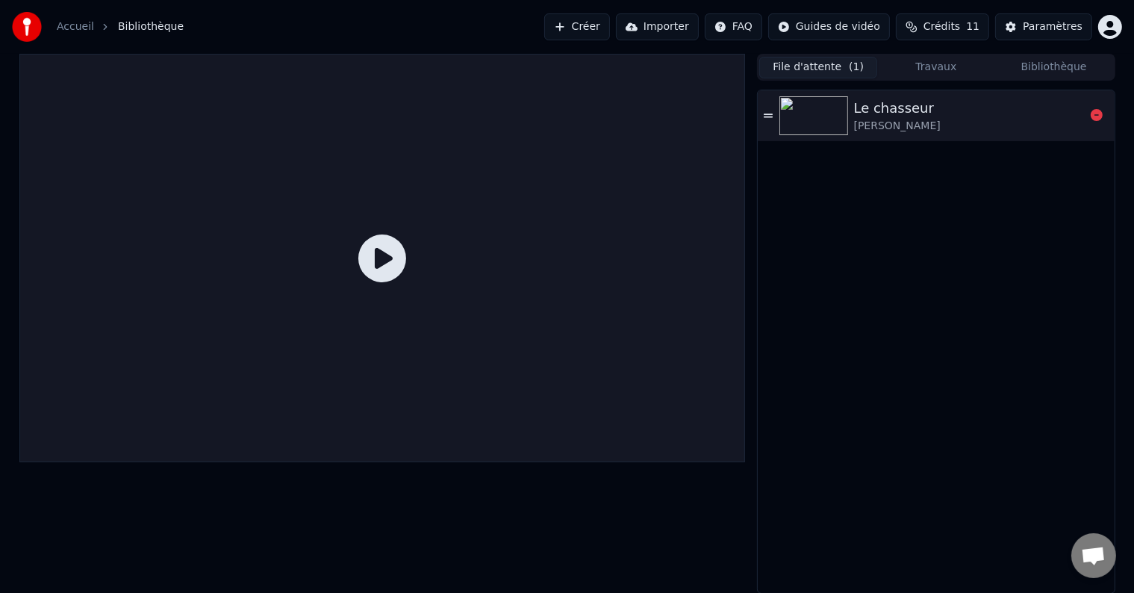
click at [766, 113] on icon at bounding box center [768, 115] width 9 height 4
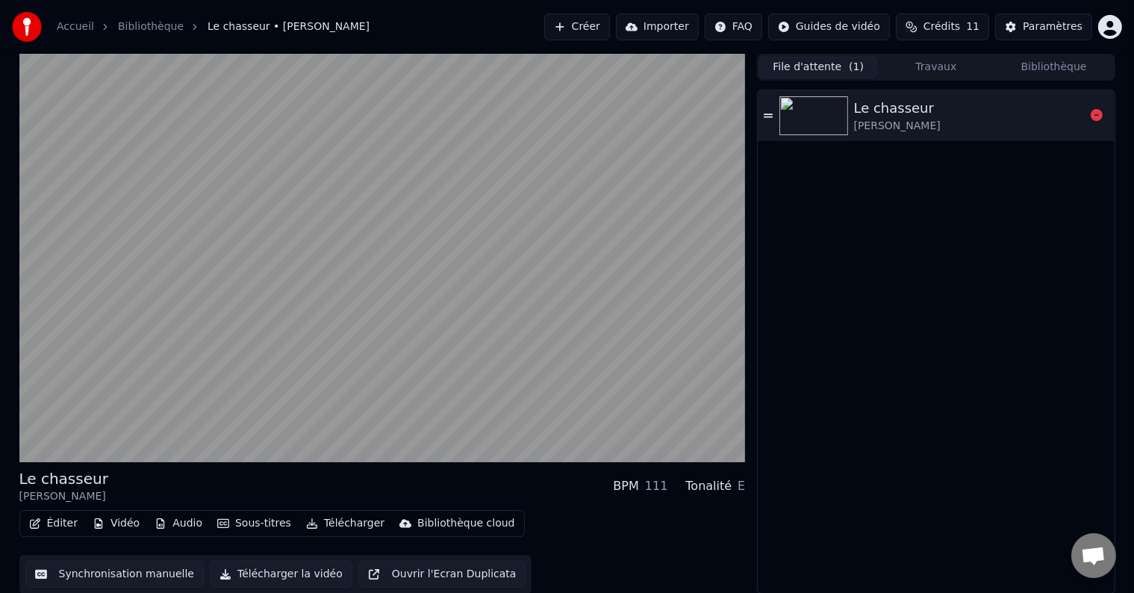
click at [767, 116] on icon at bounding box center [768, 115] width 9 height 10
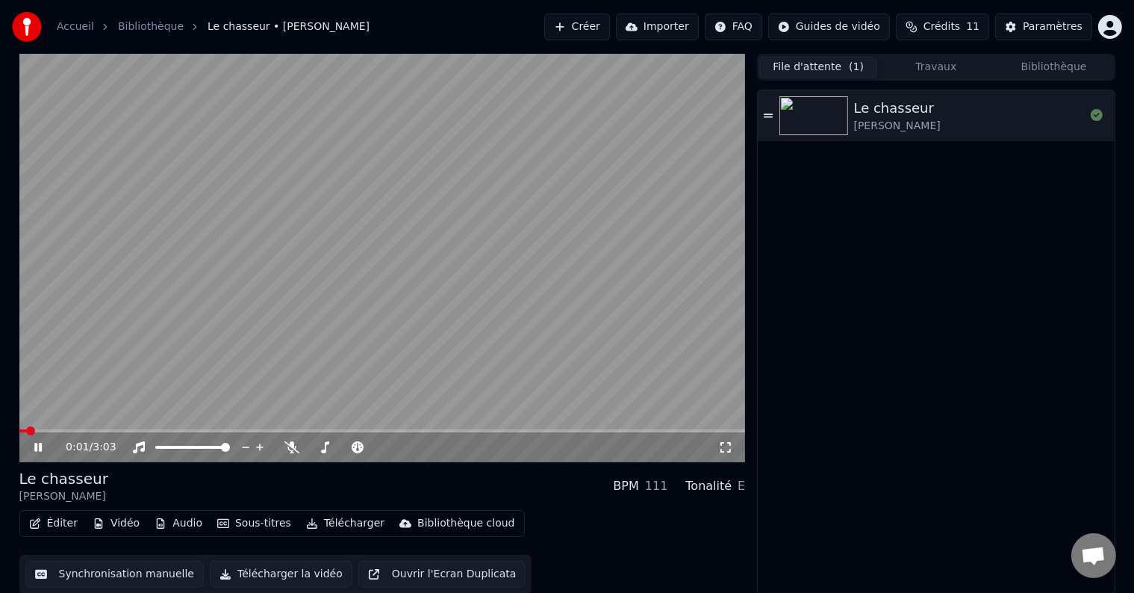
click at [871, 411] on div "Le chasseur [PERSON_NAME]" at bounding box center [936, 341] width 356 height 502
drag, startPoint x: 568, startPoint y: 324, endPoint x: 514, endPoint y: 288, distance: 65.2
click at [514, 288] on video at bounding box center [382, 258] width 726 height 408
click at [42, 524] on button "Éditer" at bounding box center [53, 523] width 60 height 21
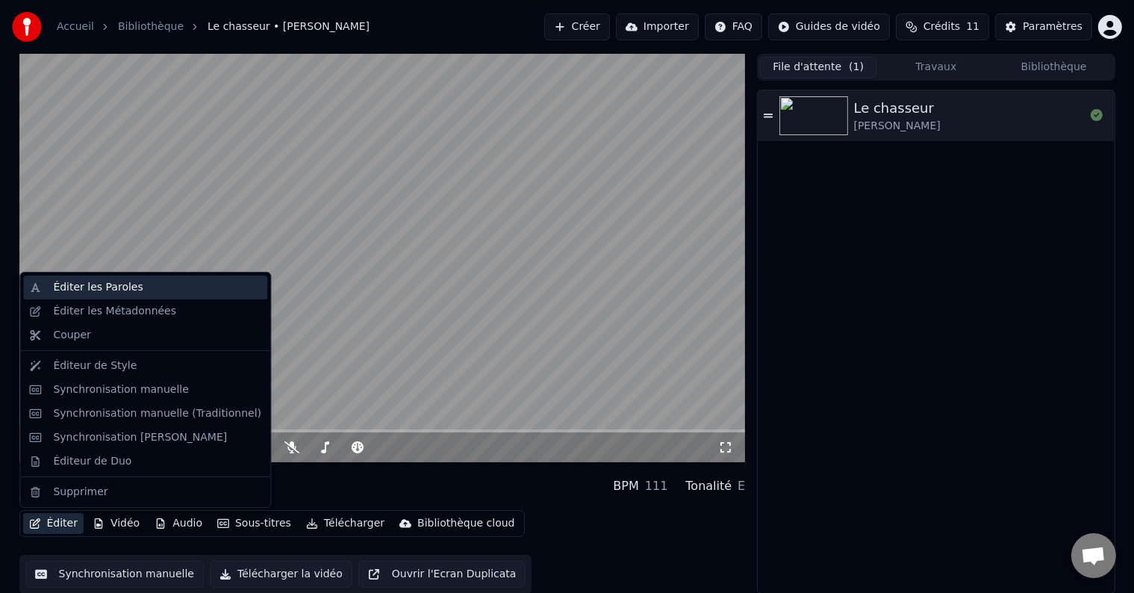
click at [91, 287] on div "Éditer les Paroles" at bounding box center [98, 287] width 90 height 15
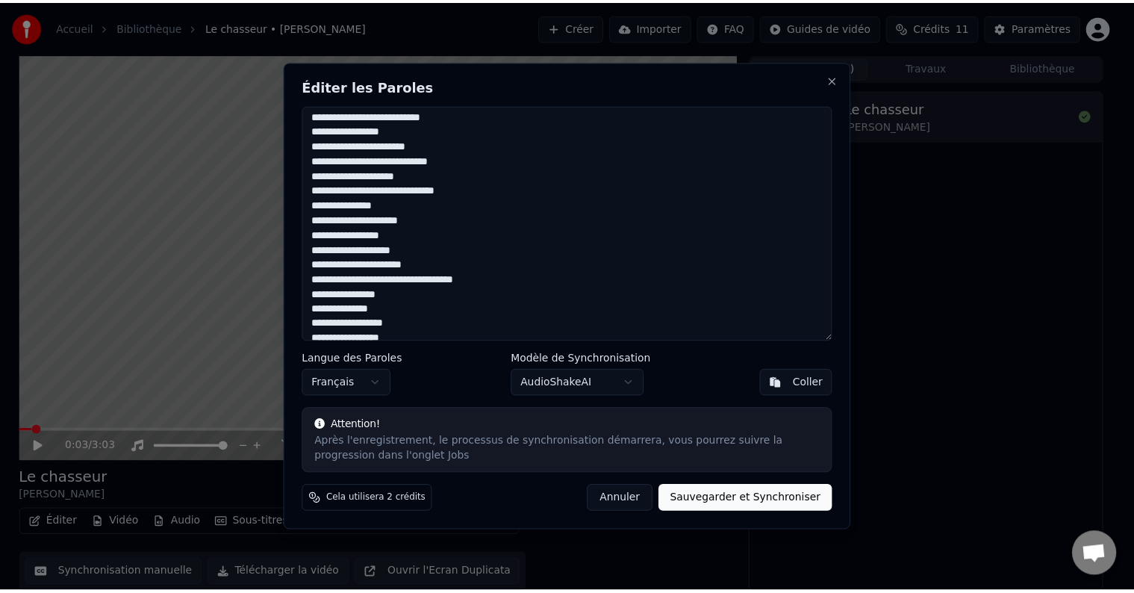
scroll to position [402, 0]
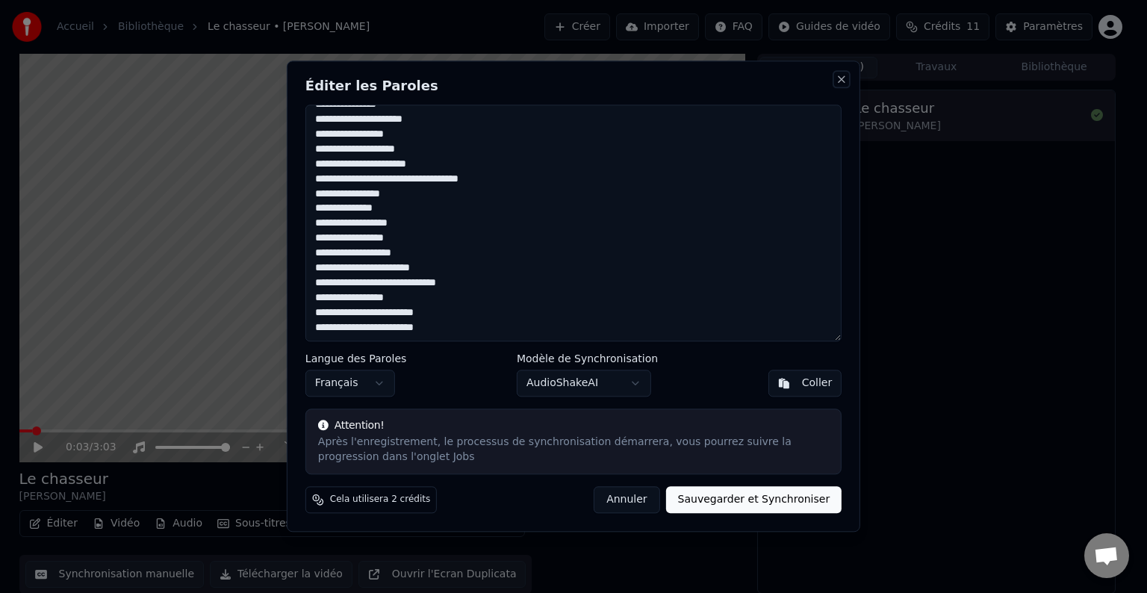
click at [839, 81] on button "Close" at bounding box center [841, 79] width 12 height 12
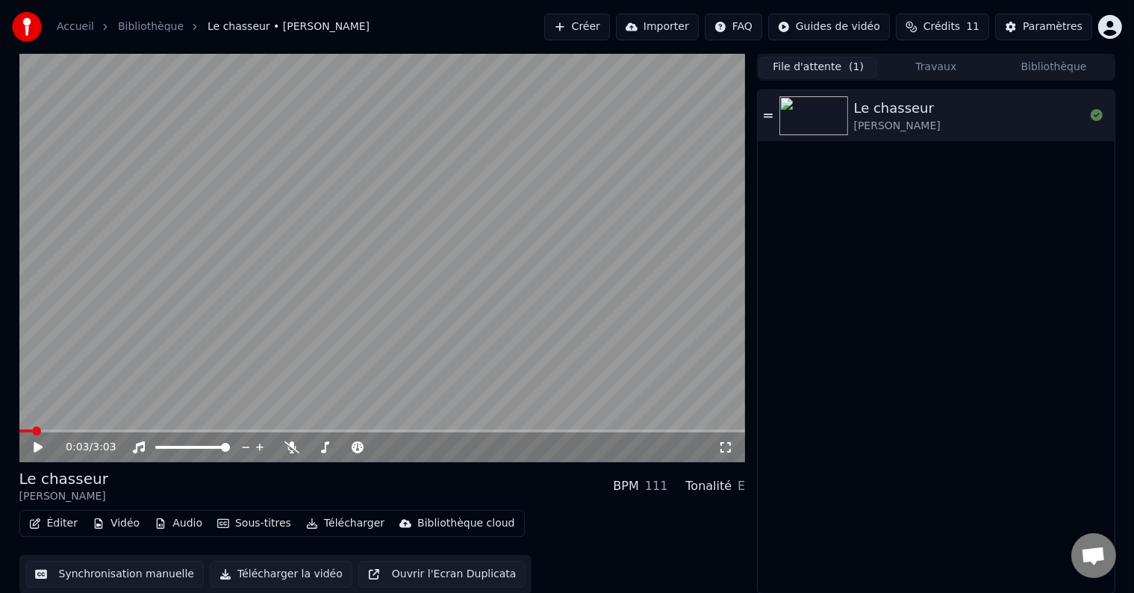
click at [104, 576] on button "Synchronisation manuelle" at bounding box center [114, 574] width 179 height 27
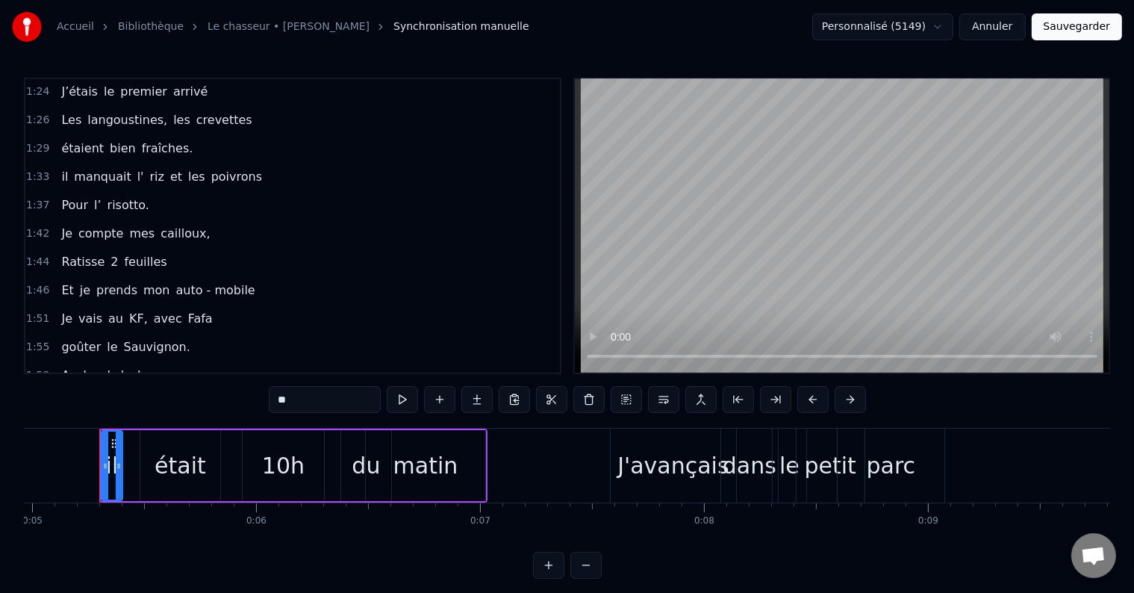
scroll to position [860, 0]
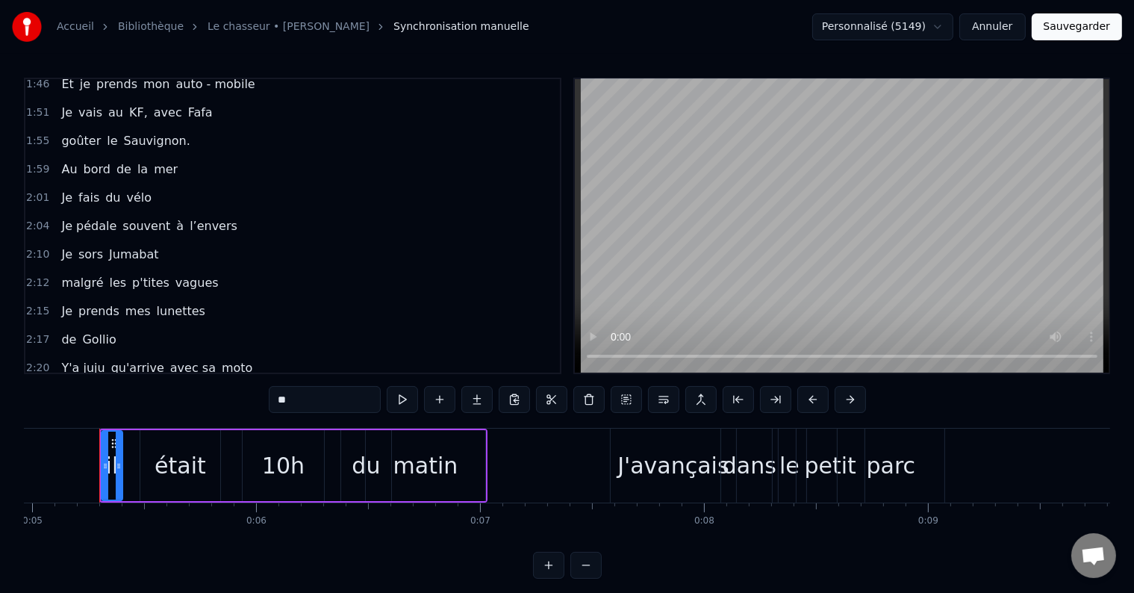
click at [258, 382] on div "2:26 On va pêcher plein de maquereaux" at bounding box center [292, 396] width 534 height 28
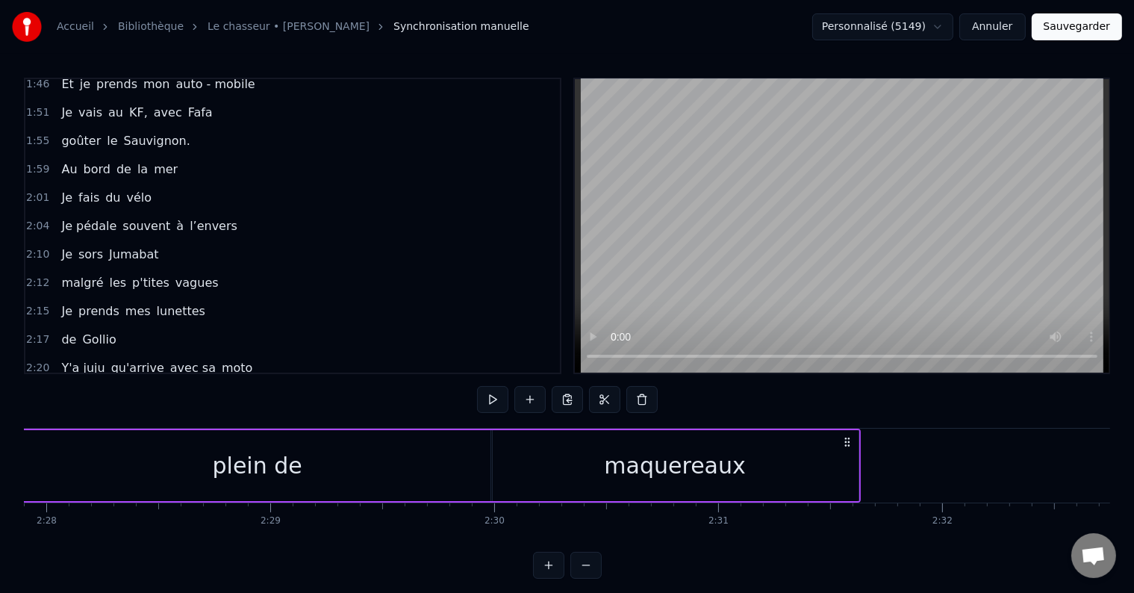
scroll to position [0, 33099]
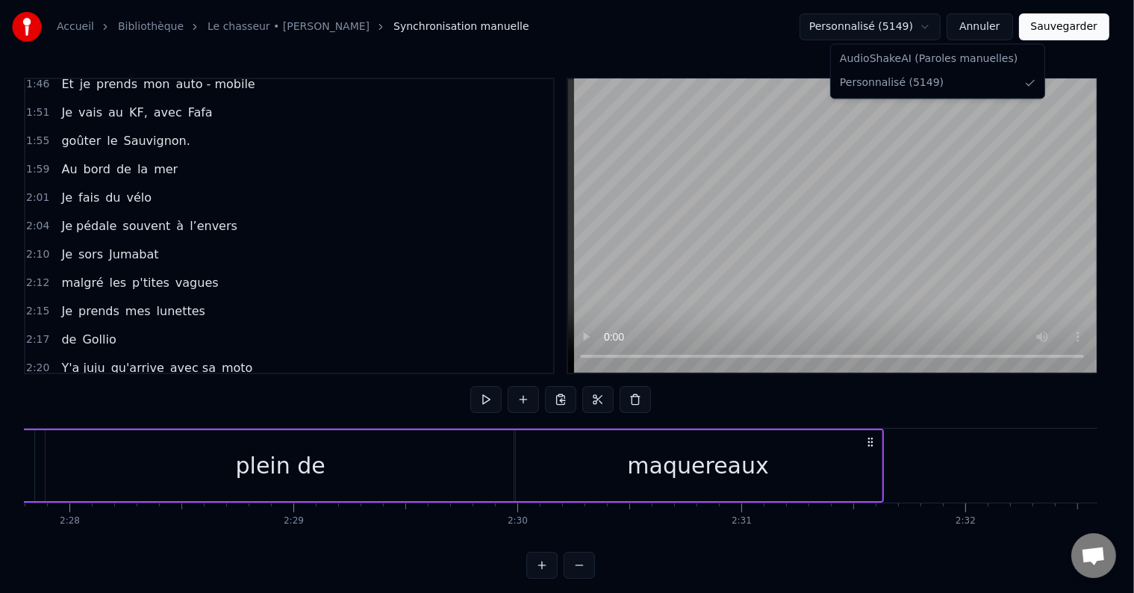
click at [948, 25] on html "Accueil Bibliothèque Le chasseur • Michel Delpech Synchronisation manuelle Pers…" at bounding box center [567, 301] width 1134 height 602
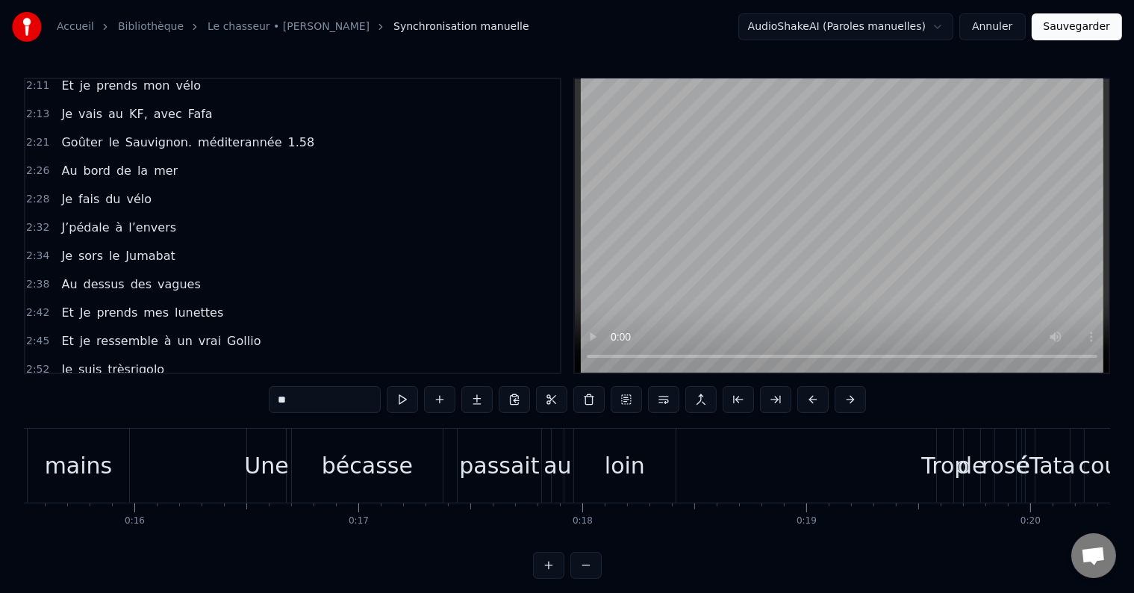
scroll to position [0, 1112]
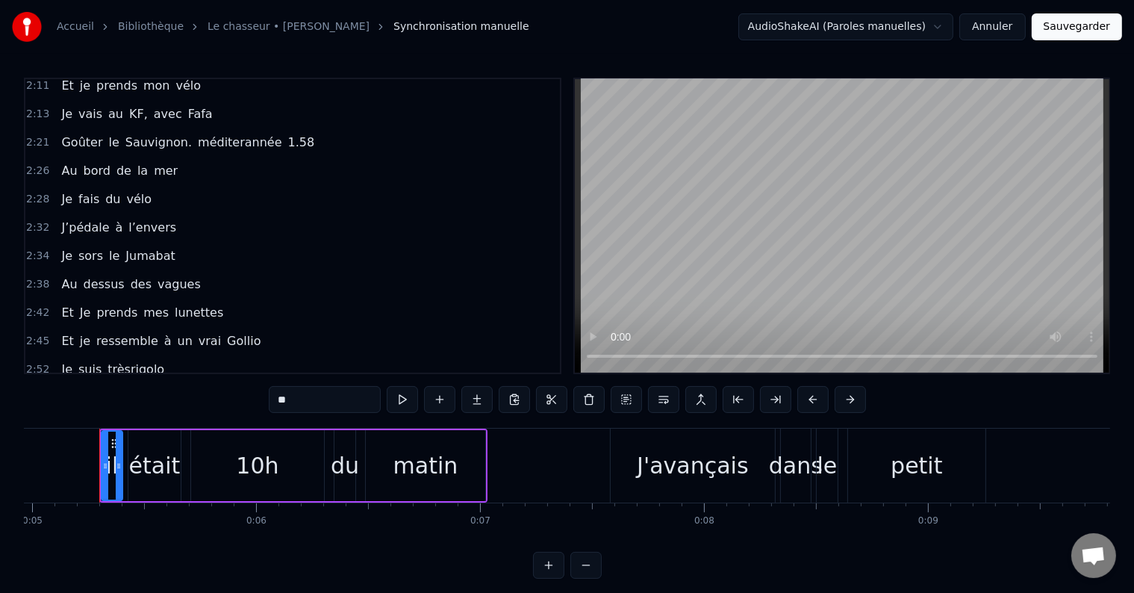
click at [941, 25] on html "Accueil Bibliothèque Le chasseur • Michel Delpech Synchronisation manuelle Audi…" at bounding box center [567, 301] width 1134 height 602
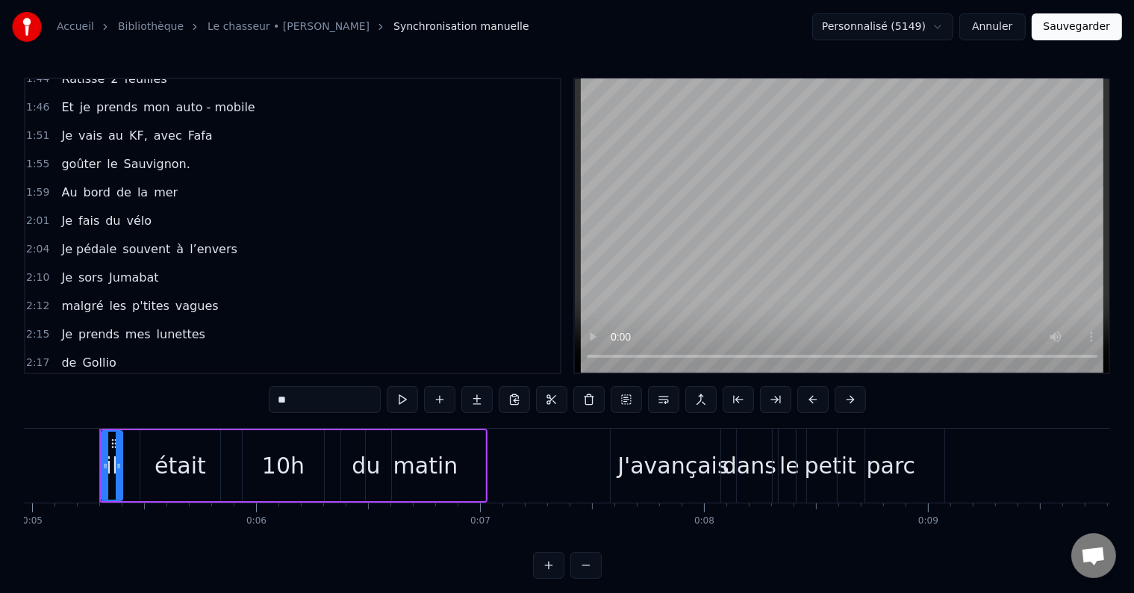
scroll to position [860, 0]
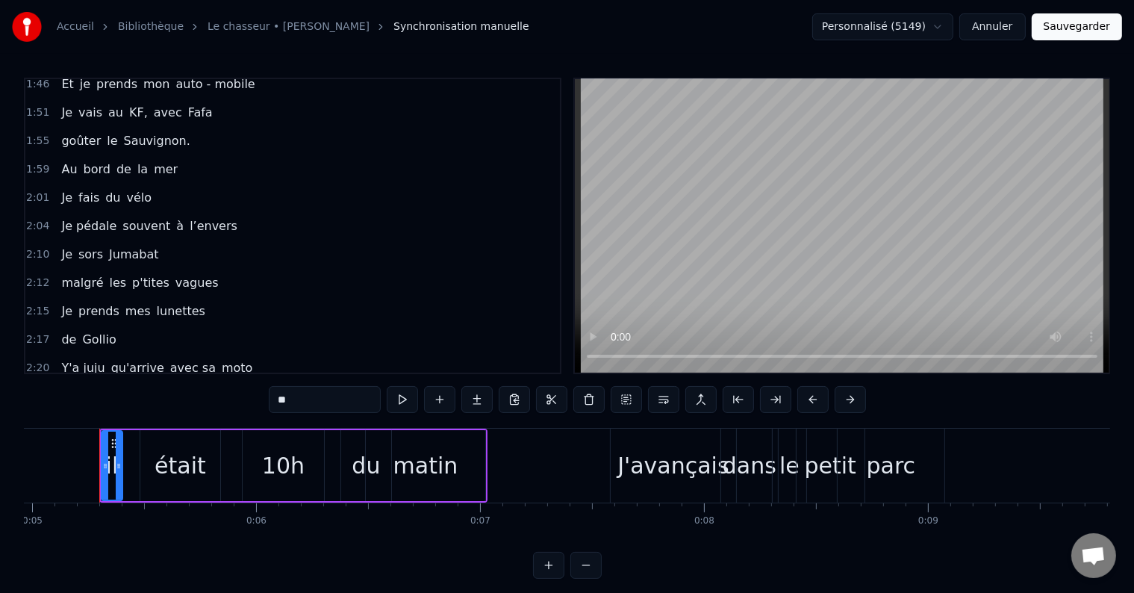
click at [260, 382] on div "2:26 On va pêcher plein de maquereaux" at bounding box center [292, 396] width 534 height 28
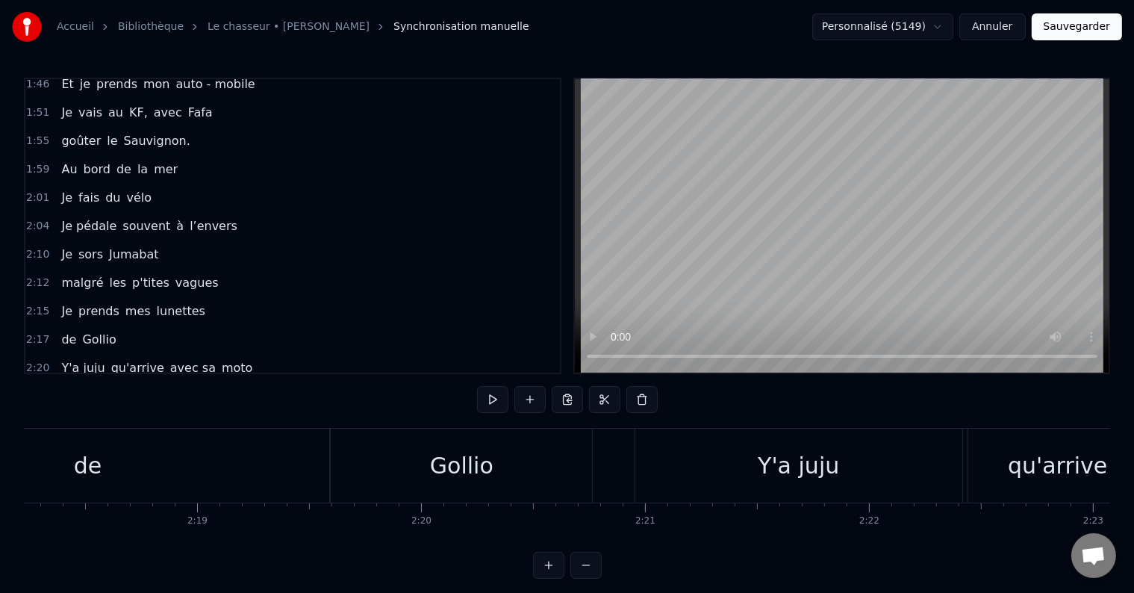
scroll to position [0, 32694]
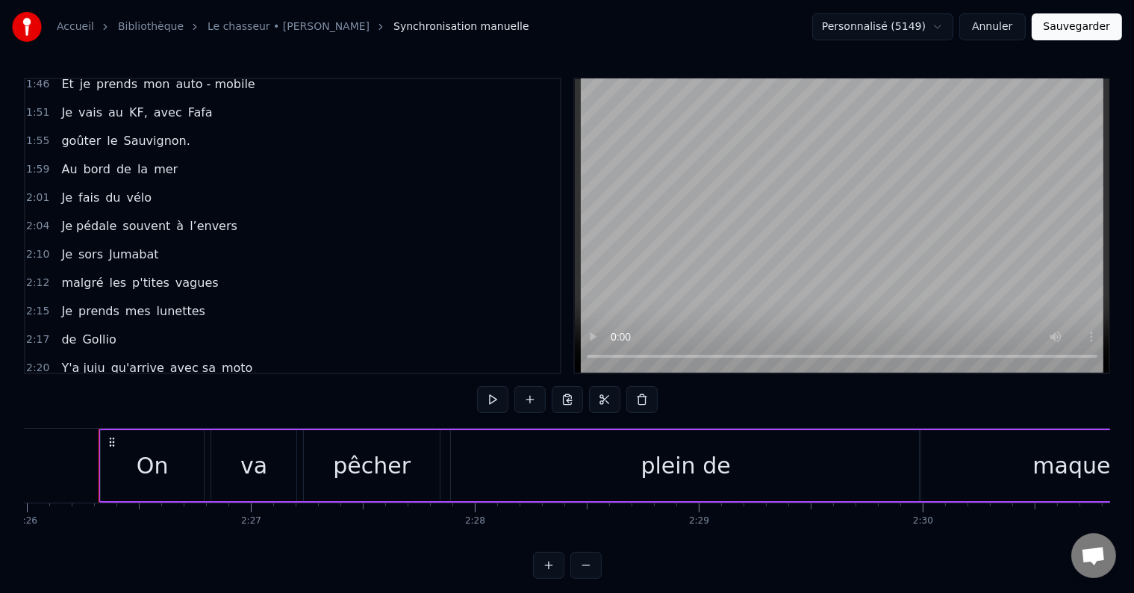
click at [274, 354] on div "2:20 Y'a juju qu'arrive avec sa moto" at bounding box center [292, 368] width 534 height 28
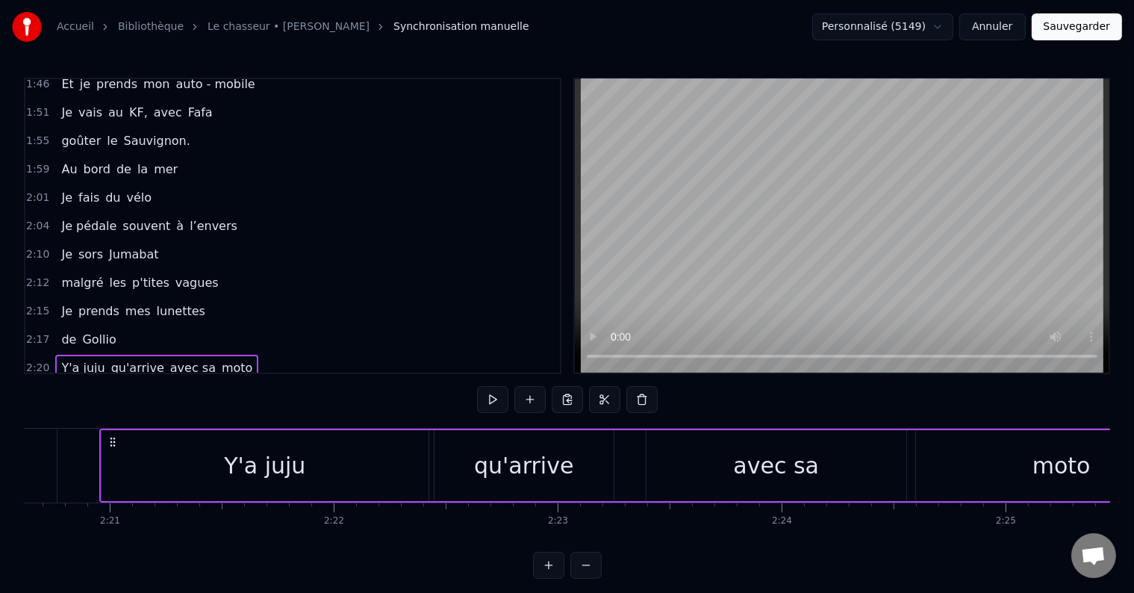
click at [269, 382] on div "2:26 On va pêcher plein de maquereaux" at bounding box center [292, 396] width 534 height 28
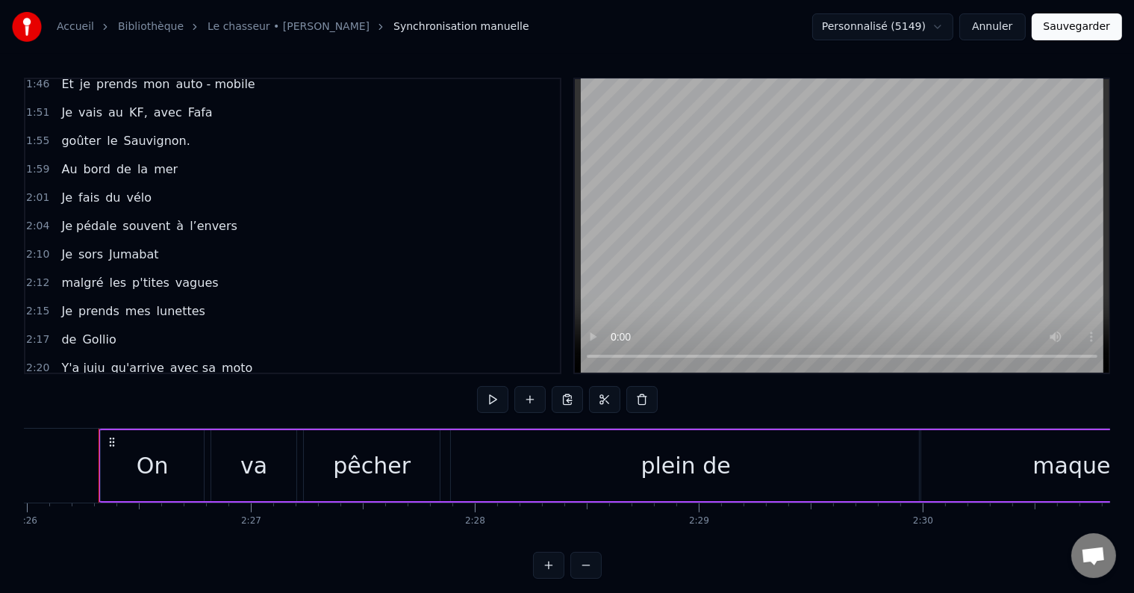
click at [65, 386] on div "0:05 il était 10h du matin 0:07 J'avançais dans le petit parc 0:10 au bois roug…" at bounding box center [567, 328] width 1086 height 501
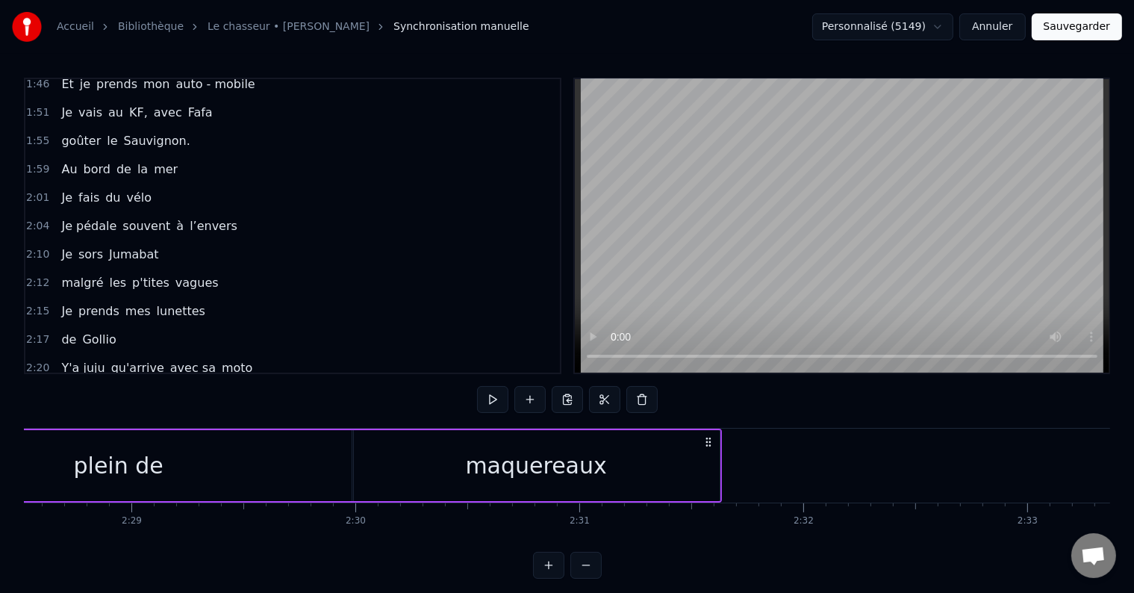
scroll to position [0, 33192]
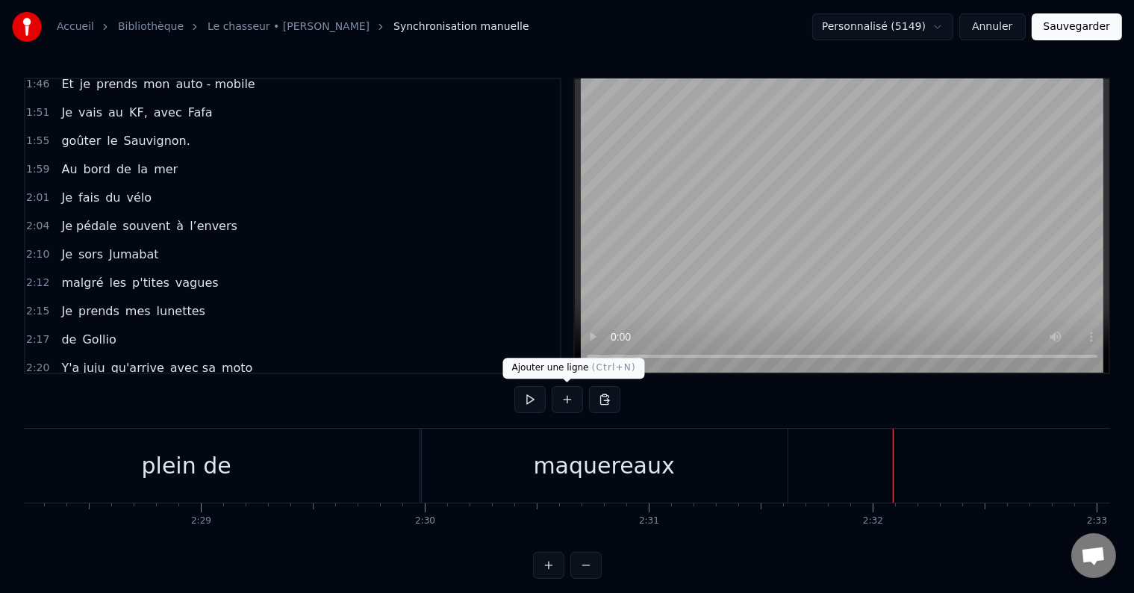
click at [565, 400] on button at bounding box center [567, 399] width 31 height 27
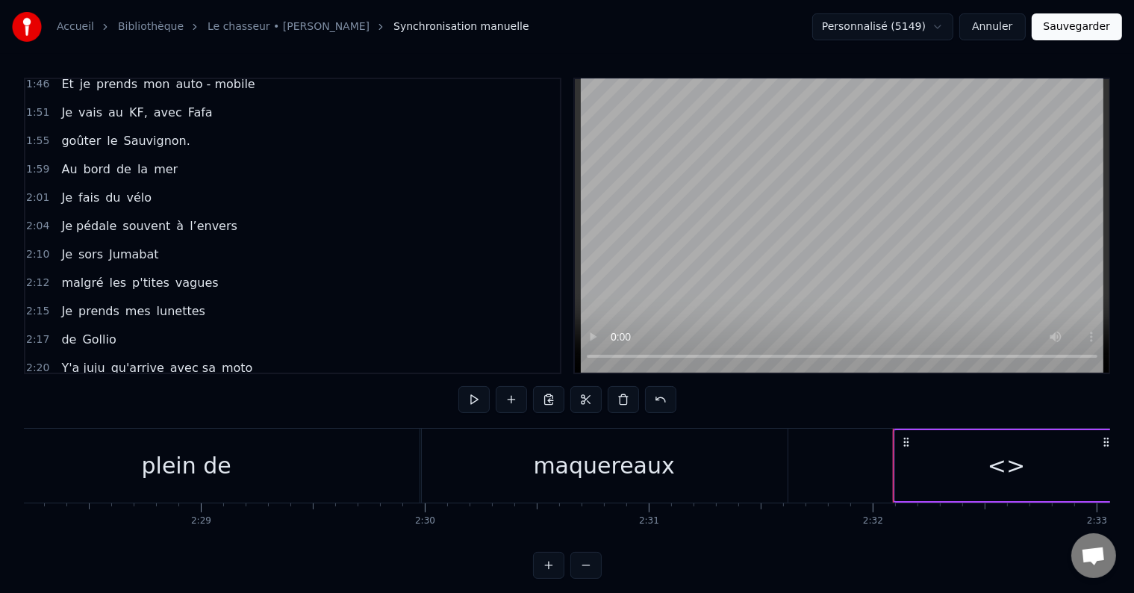
click at [1007, 469] on div "<>" at bounding box center [1006, 466] width 37 height 34
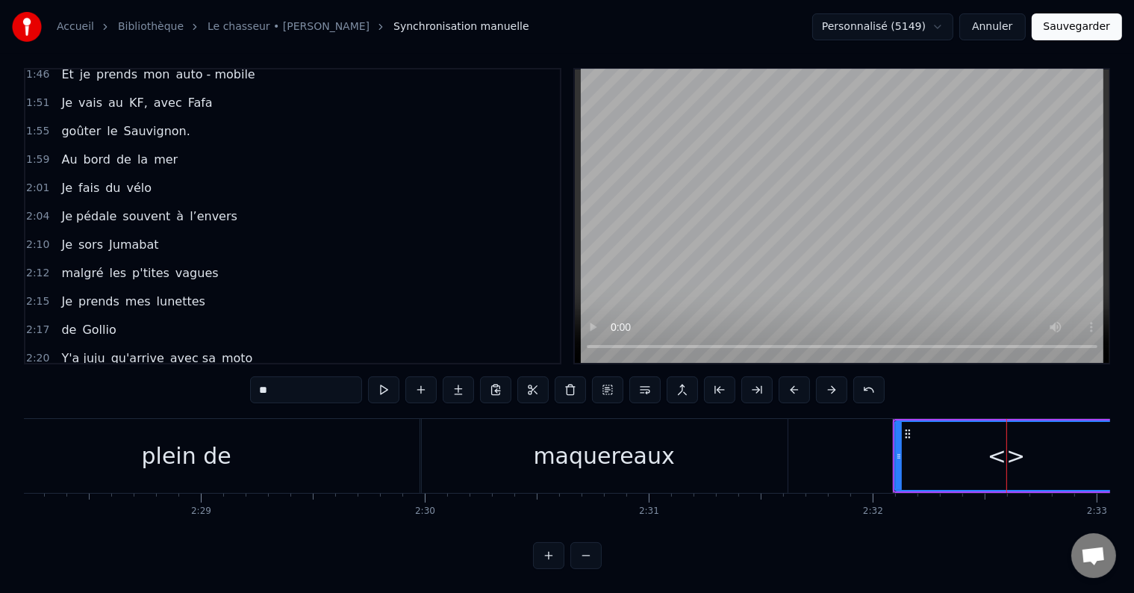
scroll to position [887, 0]
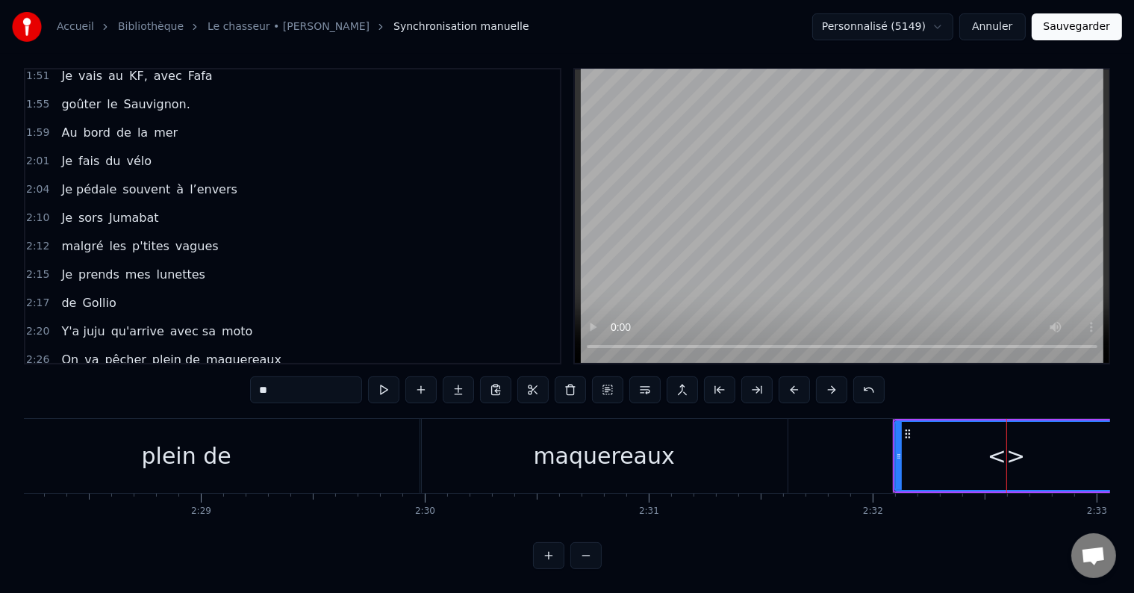
click at [1075, 25] on button "Sauvegarder" at bounding box center [1077, 26] width 90 height 27
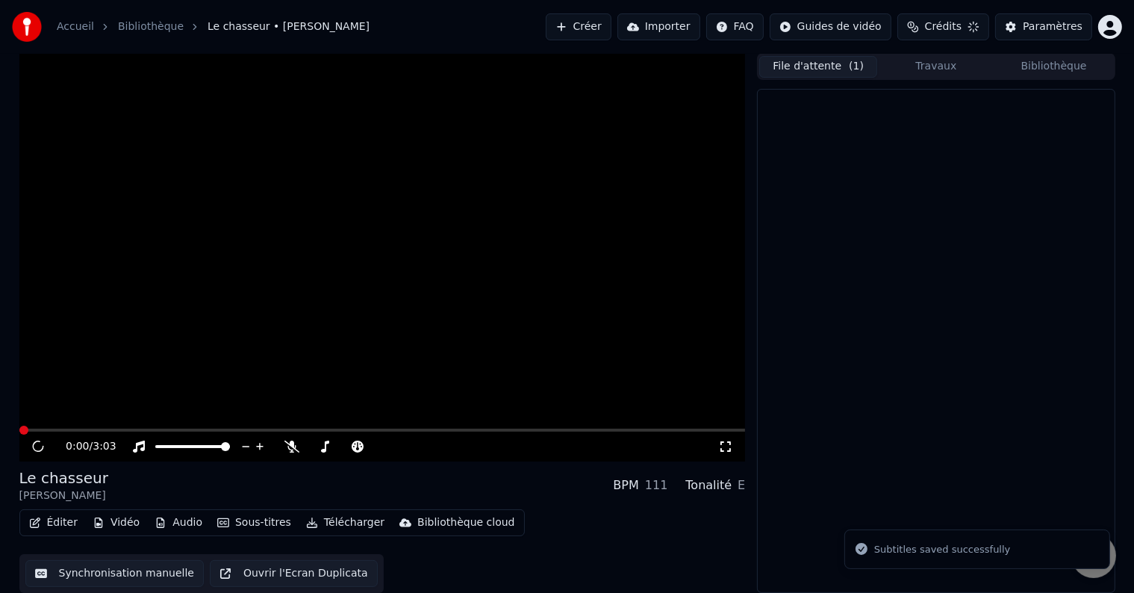
scroll to position [1, 0]
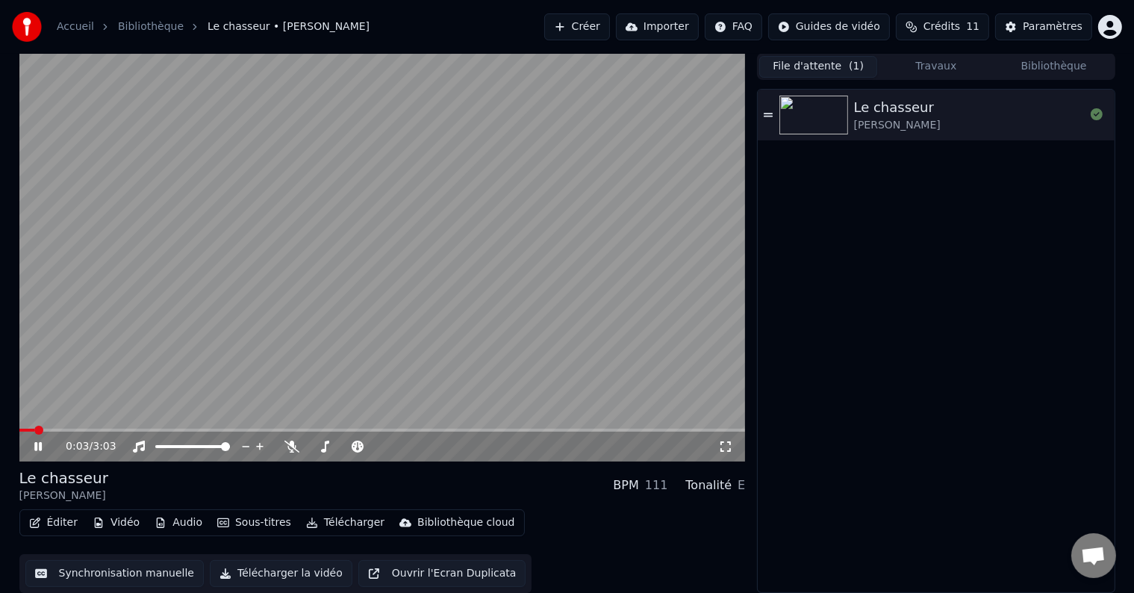
click at [391, 269] on video at bounding box center [382, 257] width 726 height 408
